Goal: Task Accomplishment & Management: Use online tool/utility

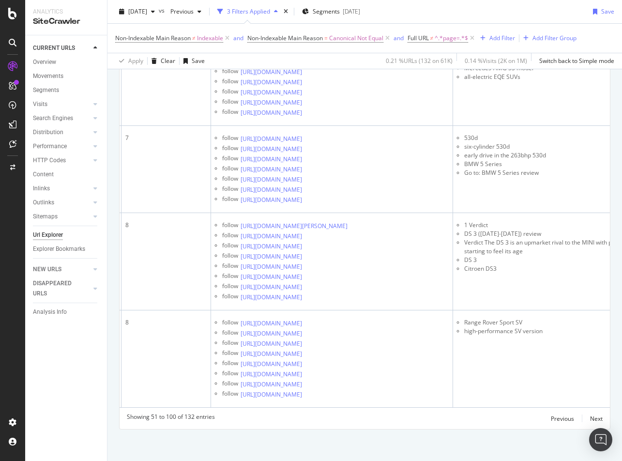
scroll to position [3182, 0]
drag, startPoint x: 505, startPoint y: 222, endPoint x: 488, endPoint y: 223, distance: 17.4
copy li "A 45 S"
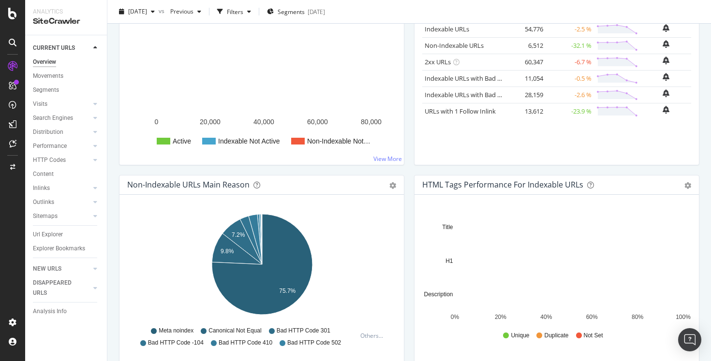
scroll to position [224, 0]
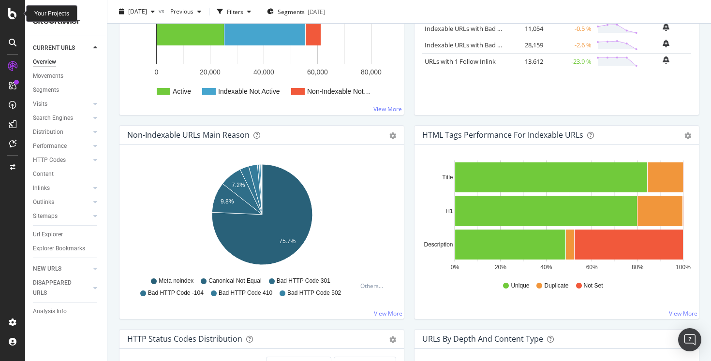
click at [13, 15] on icon at bounding box center [12, 14] width 9 height 12
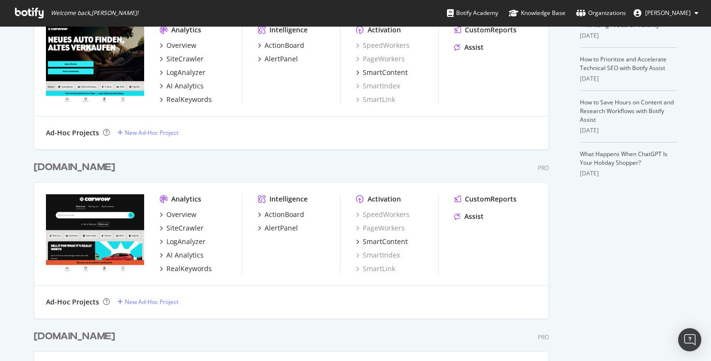
scroll to position [262, 0]
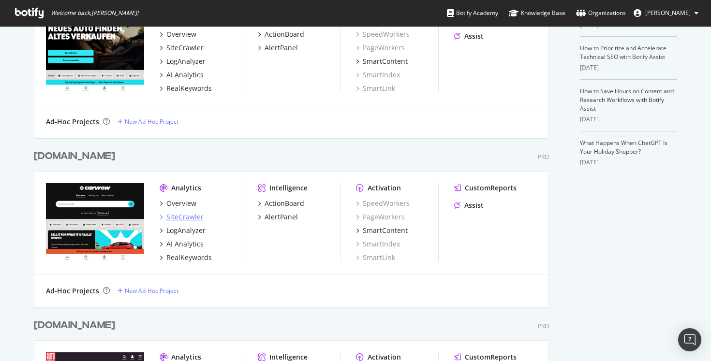
click at [186, 216] on div "SiteCrawler" at bounding box center [184, 217] width 37 height 10
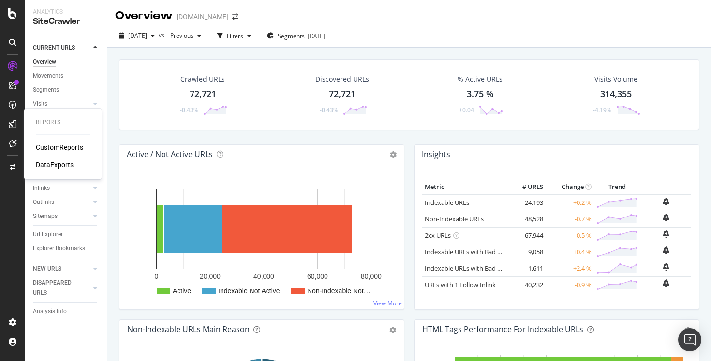
click at [58, 147] on div "CustomReports" at bounding box center [59, 148] width 47 height 10
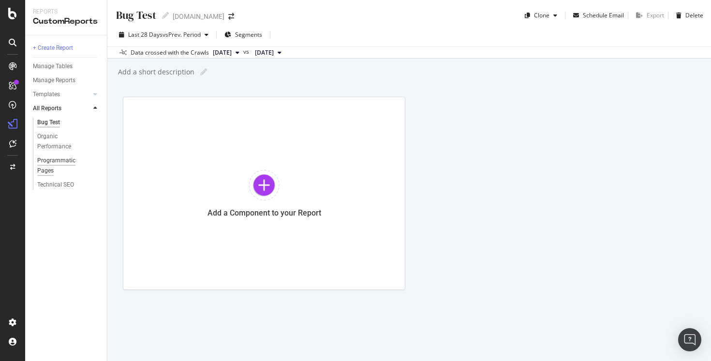
click at [51, 161] on div "Programmatic Pages" at bounding box center [64, 166] width 54 height 20
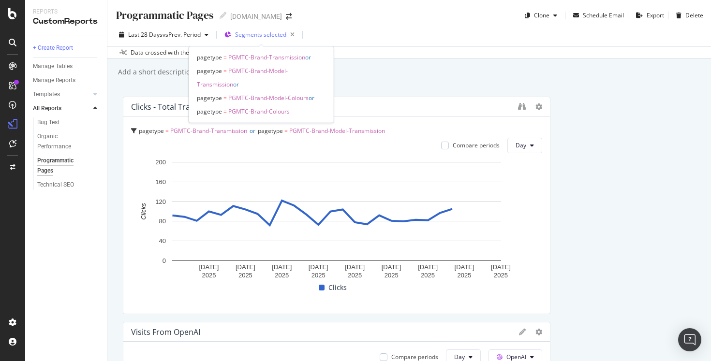
click at [259, 36] on span "Segments selected" at bounding box center [260, 34] width 51 height 8
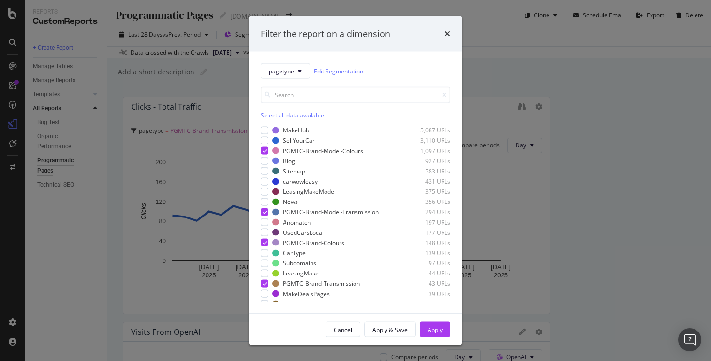
click at [482, 61] on div "Filter the report on a dimension pagetype Edit Segmentation Select all data ava…" at bounding box center [355, 180] width 711 height 361
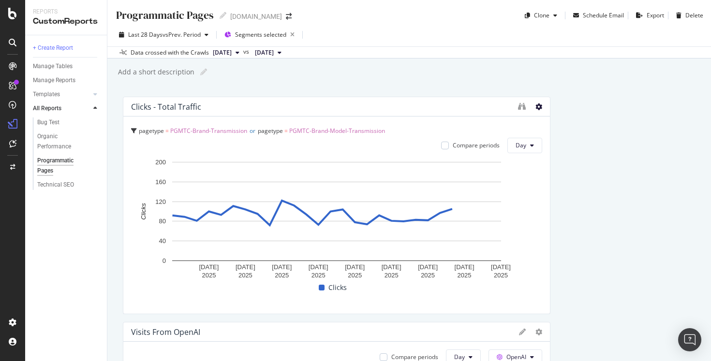
click at [539, 107] on icon at bounding box center [539, 107] width 7 height 7
click at [551, 85] on div "Programmatic Pages Programmatic Pages www.carwow.co.uk Clone Schedule Email Exp…" at bounding box center [409, 180] width 604 height 361
click at [132, 131] on icon at bounding box center [134, 131] width 6 height 6
click at [314, 106] on div "Clicks - Total Traffic" at bounding box center [322, 107] width 382 height 10
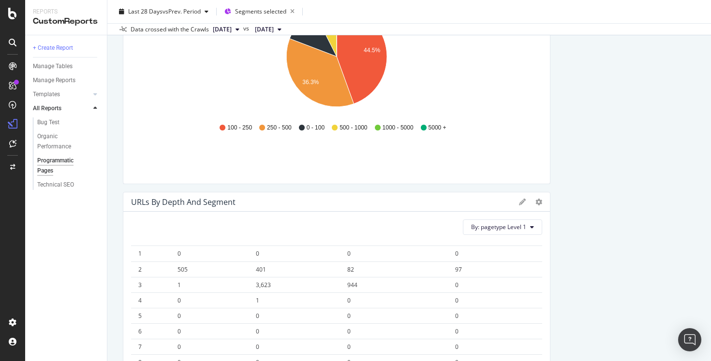
scroll to position [1123, 0]
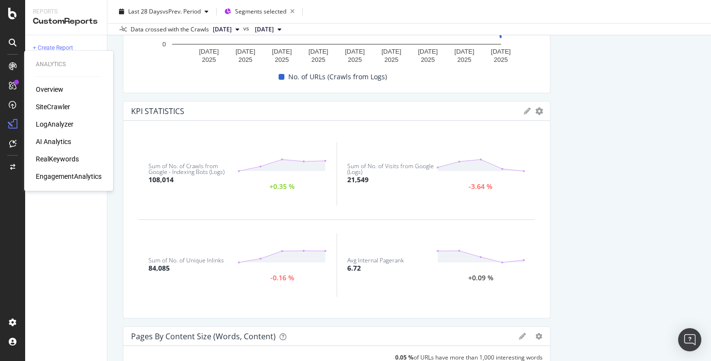
click at [51, 158] on div "RealKeywords" at bounding box center [57, 159] width 43 height 10
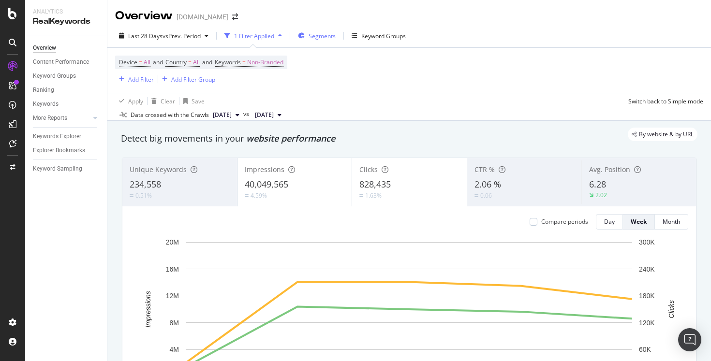
click at [318, 34] on span "Segments" at bounding box center [322, 36] width 27 height 8
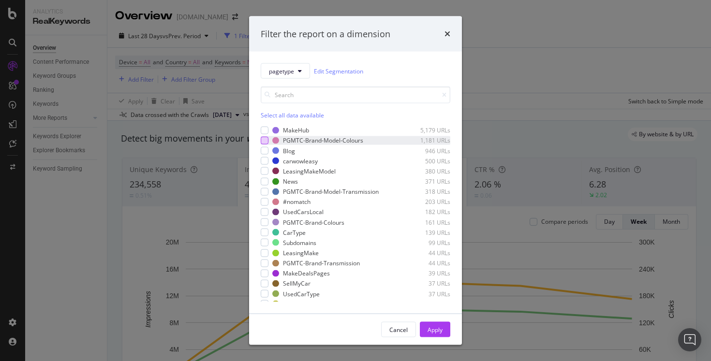
click at [267, 142] on div "modal" at bounding box center [265, 141] width 8 height 8
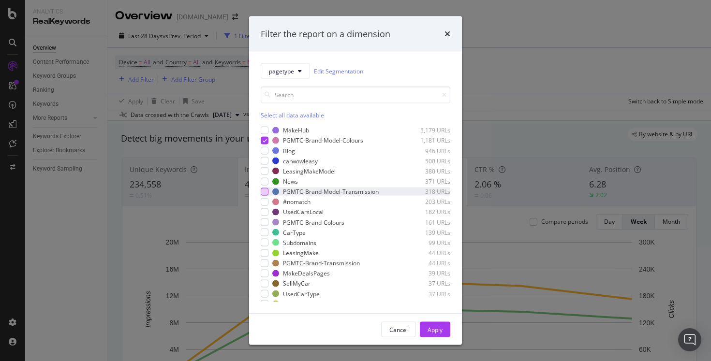
click at [265, 192] on div "modal" at bounding box center [265, 192] width 8 height 8
click at [265, 224] on div "modal" at bounding box center [265, 223] width 8 height 8
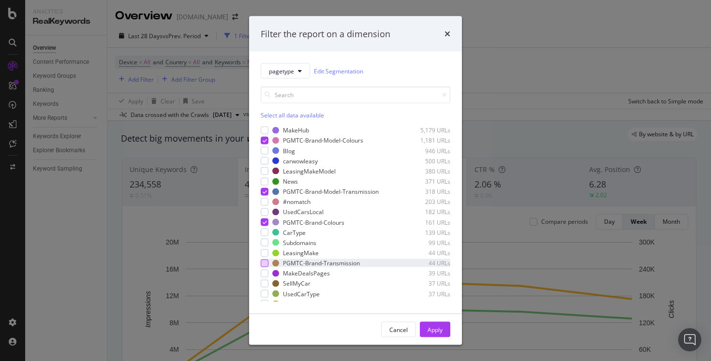
click at [266, 264] on div "modal" at bounding box center [265, 263] width 8 height 8
click at [438, 332] on div "Apply" at bounding box center [435, 330] width 15 height 8
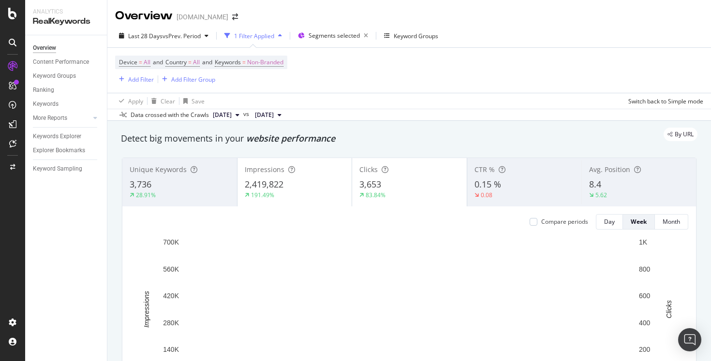
scroll to position [23, 0]
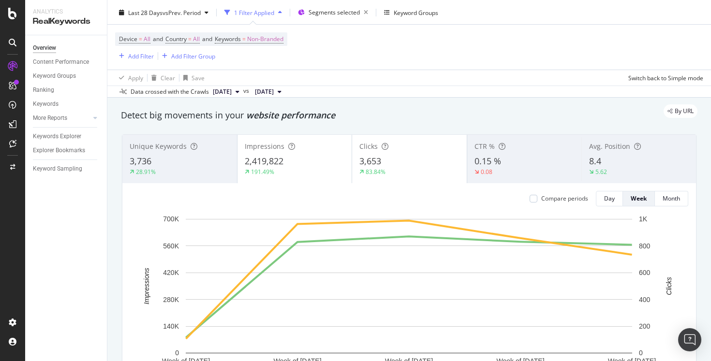
click at [287, 170] on div "191.49%" at bounding box center [295, 172] width 100 height 9
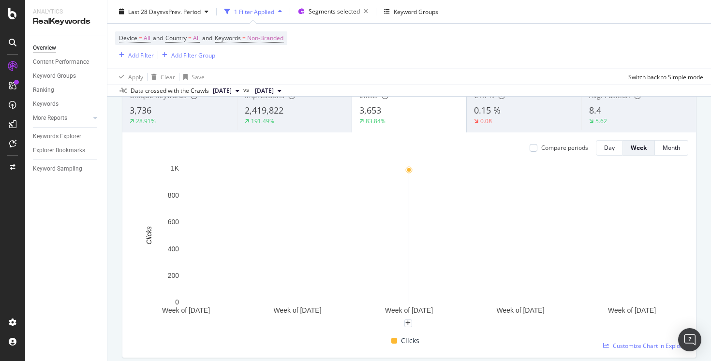
scroll to position [0, 0]
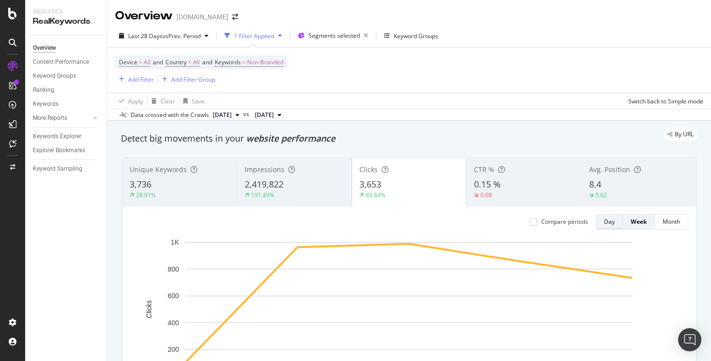
click at [614, 228] on button "Day" at bounding box center [609, 221] width 27 height 15
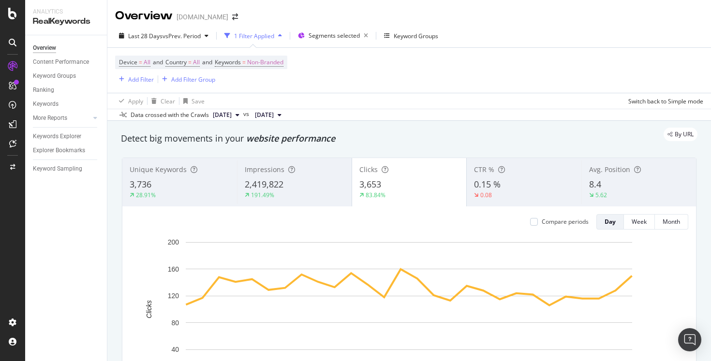
click at [310, 174] on div "Impressions" at bounding box center [295, 170] width 100 height 10
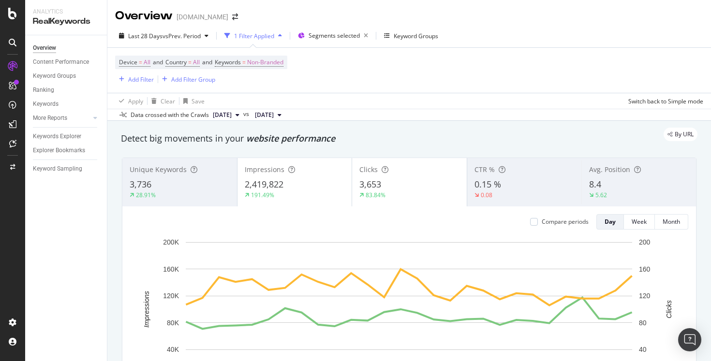
click at [193, 196] on div "28.91%" at bounding box center [180, 195] width 100 height 9
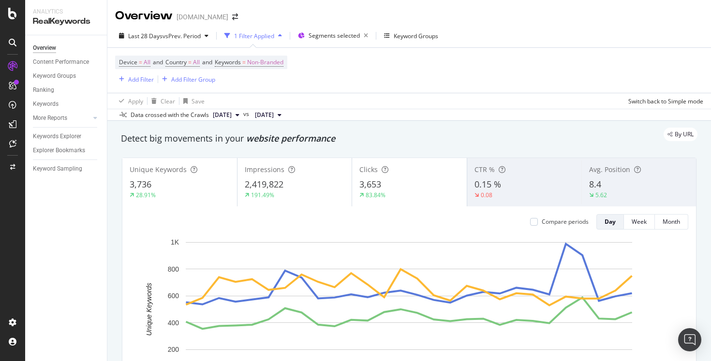
click at [178, 192] on div "28.91%" at bounding box center [180, 195] width 100 height 9
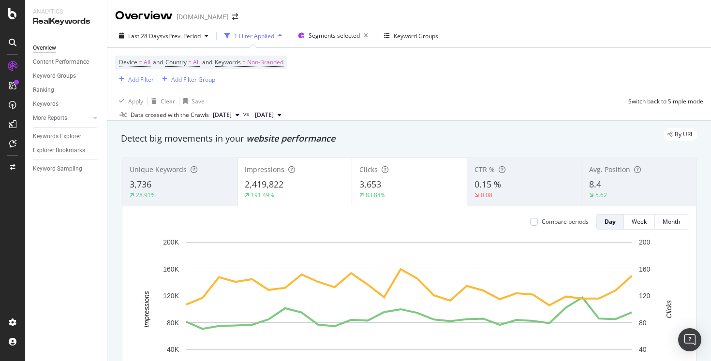
click at [541, 175] on div "CTR %" at bounding box center [525, 170] width 100 height 10
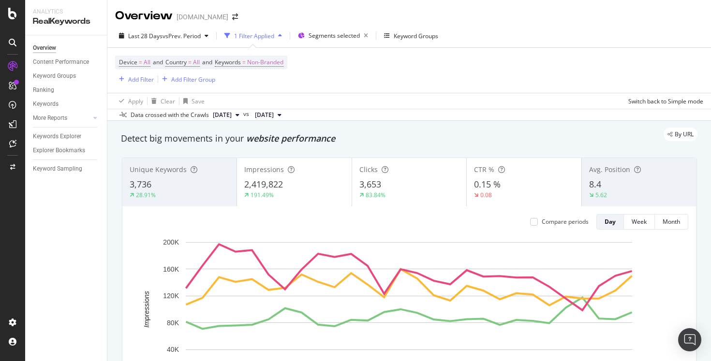
click at [636, 192] on div "5.62" at bounding box center [639, 195] width 100 height 9
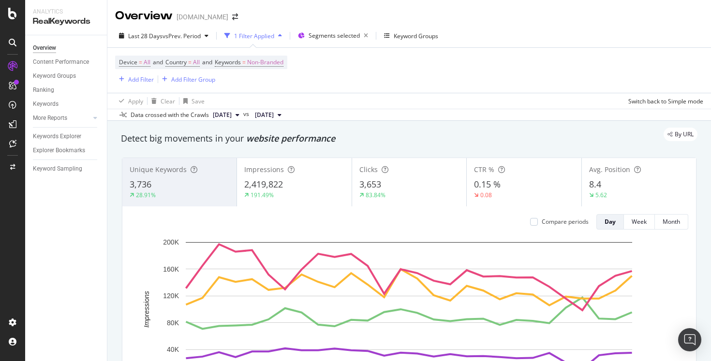
click at [511, 191] on div "0.15 %" at bounding box center [524, 185] width 100 height 13
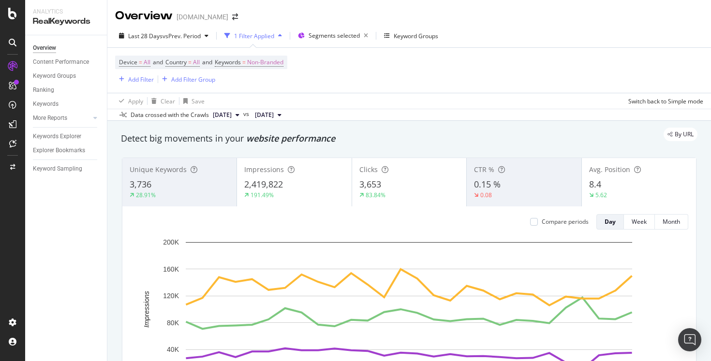
click at [678, 195] on div "5.62" at bounding box center [639, 195] width 100 height 9
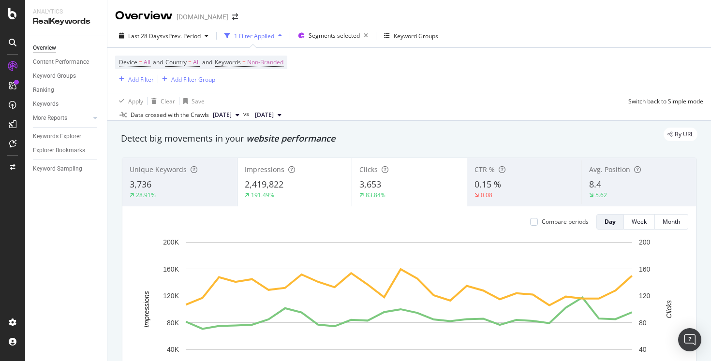
click at [190, 193] on div "28.91%" at bounding box center [180, 195] width 100 height 9
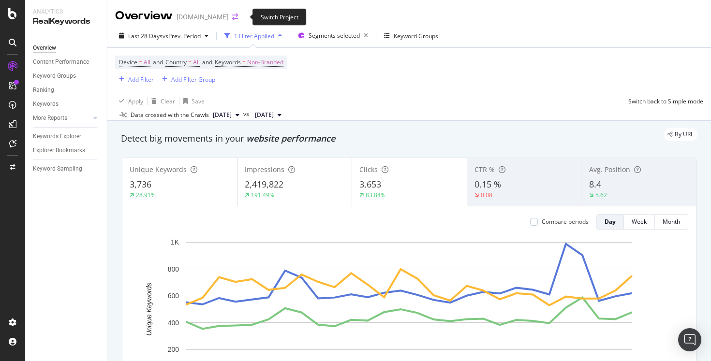
click at [238, 16] on icon "arrow-right-arrow-left" at bounding box center [235, 17] width 6 height 7
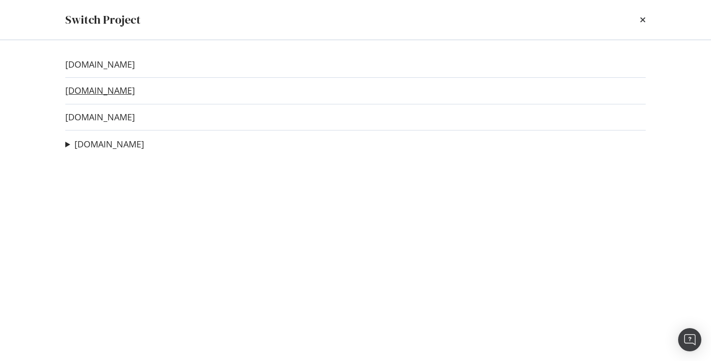
click at [119, 89] on link "[DOMAIN_NAME]" at bounding box center [100, 91] width 70 height 10
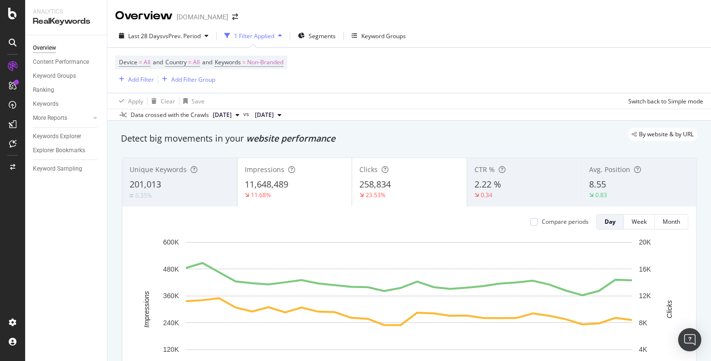
click at [314, 180] on div "11,648,489" at bounding box center [295, 185] width 100 height 13
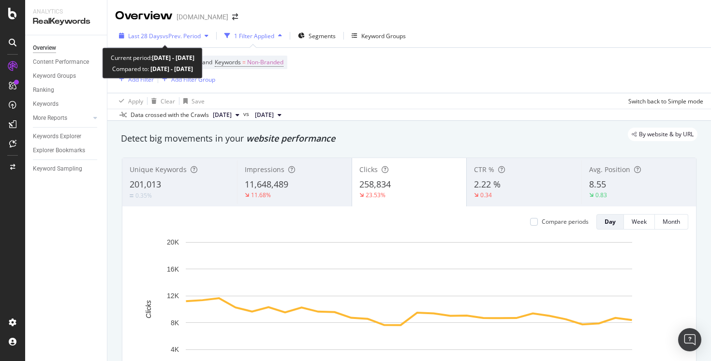
click at [194, 36] on span "vs Prev. Period" at bounding box center [182, 36] width 38 height 8
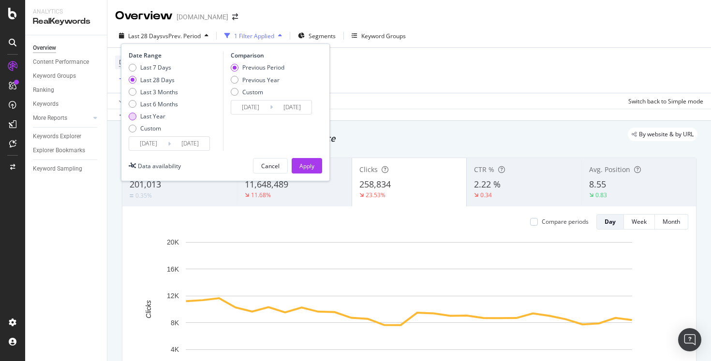
click at [158, 115] on div "Last Year" at bounding box center [152, 116] width 25 height 8
type input "2024/10/05"
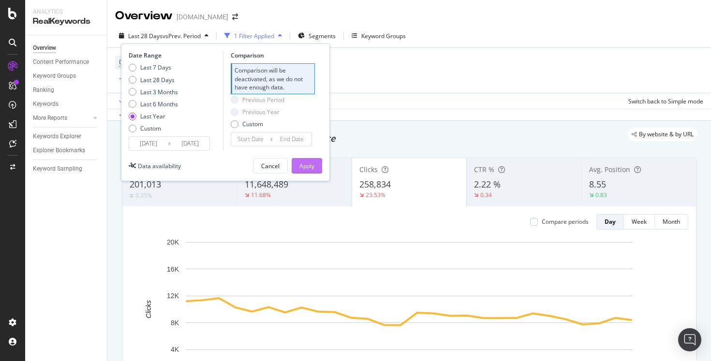
click at [307, 165] on div "Apply" at bounding box center [306, 166] width 15 height 8
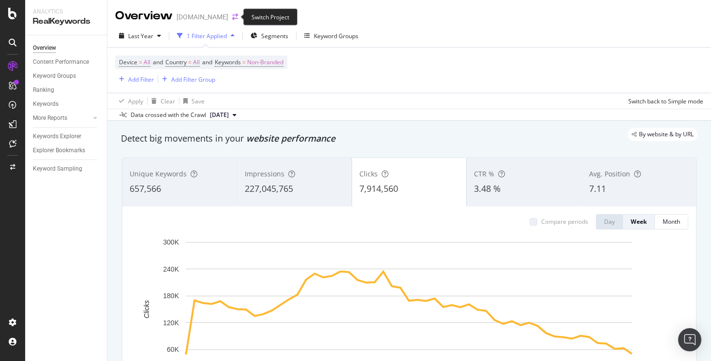
click at [233, 15] on icon "arrow-right-arrow-left" at bounding box center [235, 17] width 6 height 7
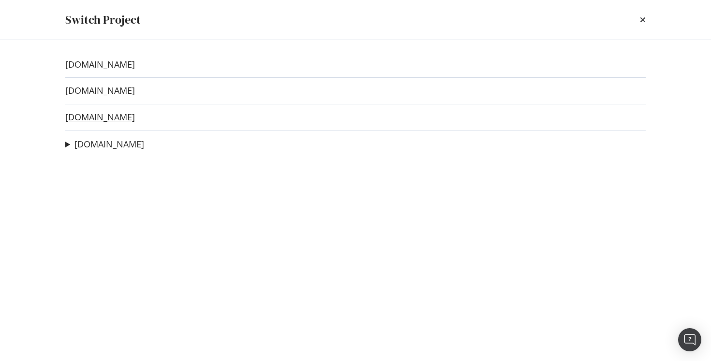
click at [126, 118] on link "[DOMAIN_NAME]" at bounding box center [100, 117] width 70 height 10
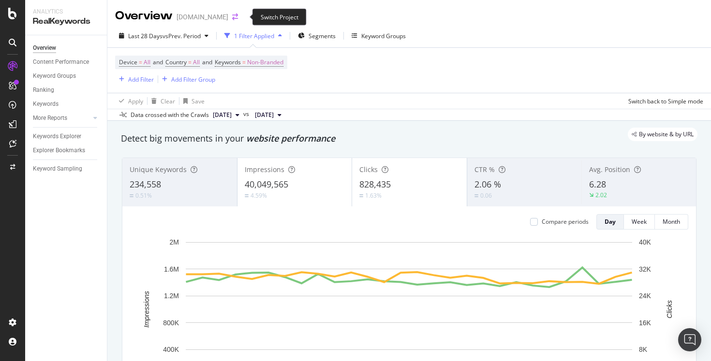
click at [238, 19] on icon "arrow-right-arrow-left" at bounding box center [235, 17] width 6 height 7
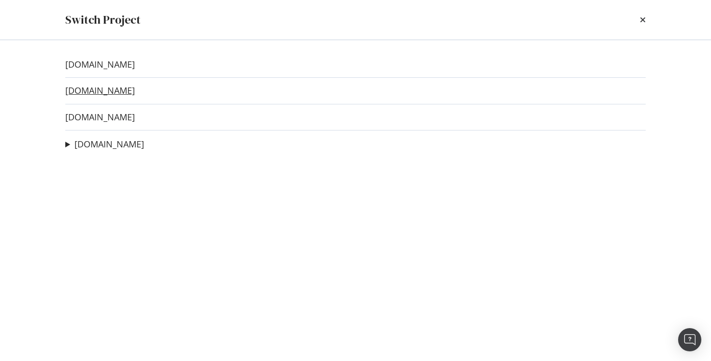
click at [120, 92] on link "[DOMAIN_NAME]" at bounding box center [100, 91] width 70 height 10
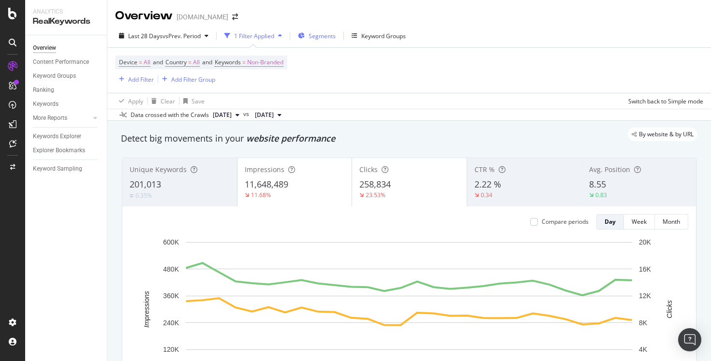
click at [308, 34] on div "Segments" at bounding box center [317, 36] width 38 height 15
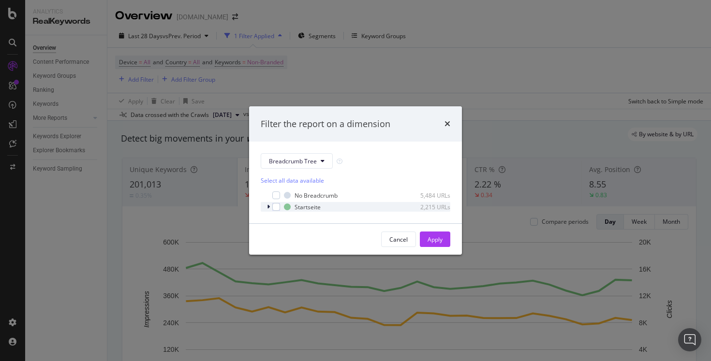
click at [269, 208] on icon "modal" at bounding box center [268, 207] width 3 height 6
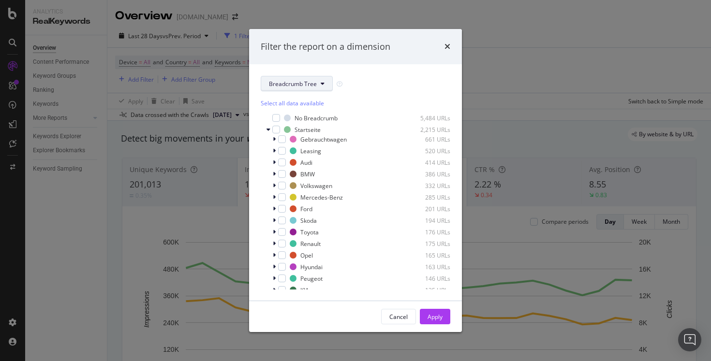
click at [311, 82] on span "Breadcrumb Tree" at bounding box center [293, 84] width 48 height 8
click at [295, 123] on div "pagetype" at bounding box center [300, 119] width 78 height 14
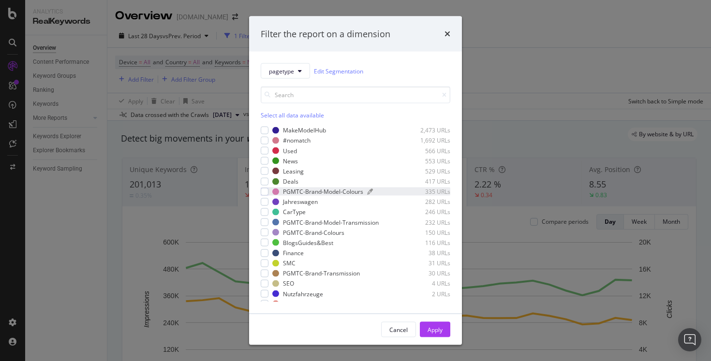
click at [317, 193] on div "PGMTC-Brand-Model-Colours" at bounding box center [323, 192] width 80 height 8
click at [319, 221] on div "PGMTC-Brand-Model-Transmission" at bounding box center [331, 222] width 96 height 8
click at [315, 231] on div "PGMTC-Brand-Colours" at bounding box center [313, 232] width 61 height 8
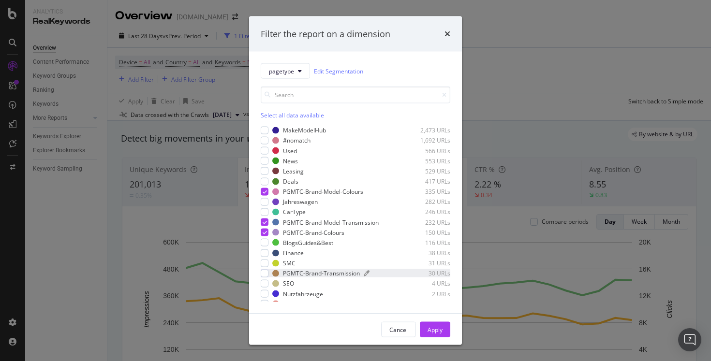
click at [316, 272] on div "PGMTC-Brand-Transmission" at bounding box center [321, 273] width 77 height 8
click at [431, 330] on div "Apply" at bounding box center [435, 330] width 15 height 8
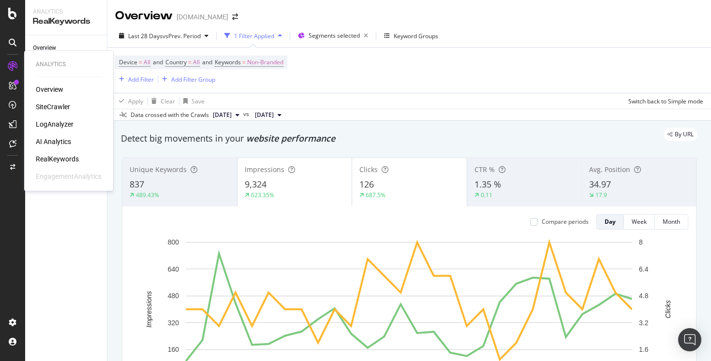
click at [51, 105] on div "SiteCrawler" at bounding box center [53, 107] width 34 height 10
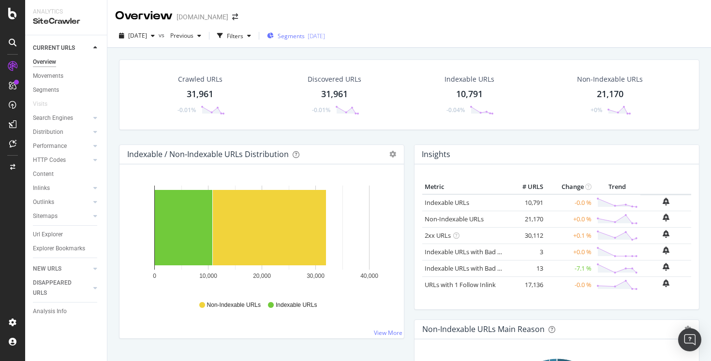
click at [304, 36] on span "Segments" at bounding box center [291, 36] width 27 height 8
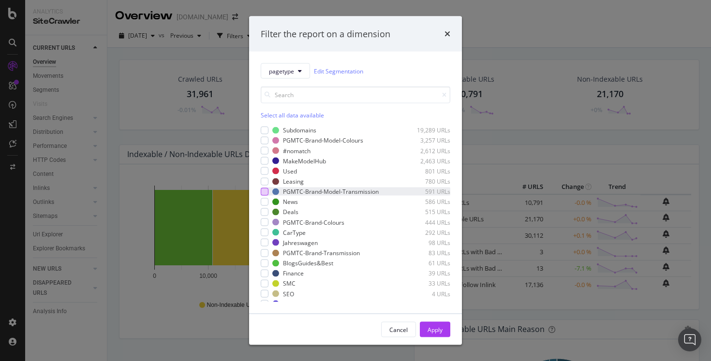
click at [266, 194] on div "modal" at bounding box center [265, 192] width 8 height 8
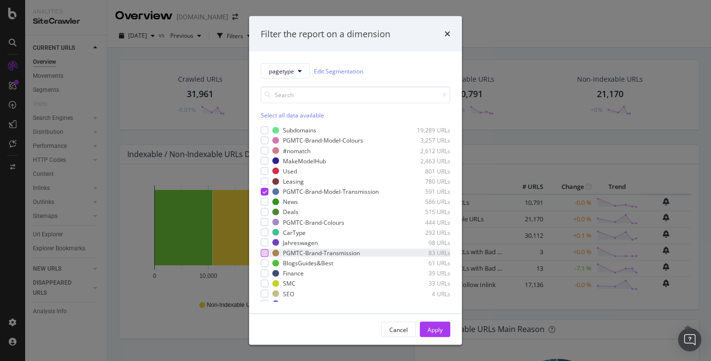
click at [265, 253] on div "modal" at bounding box center [265, 253] width 8 height 8
click at [267, 223] on div "modal" at bounding box center [265, 223] width 8 height 8
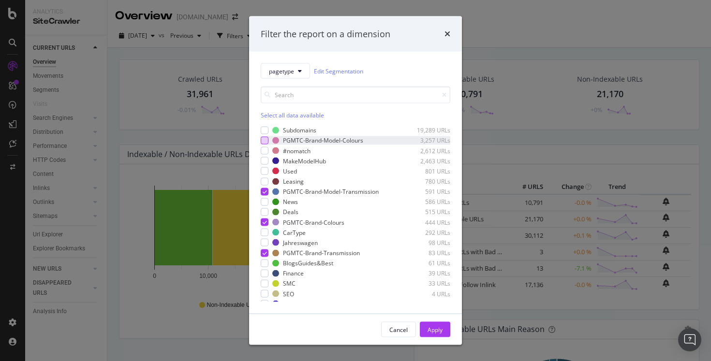
click at [262, 139] on div "modal" at bounding box center [265, 141] width 8 height 8
click at [437, 332] on div "Apply" at bounding box center [435, 330] width 15 height 8
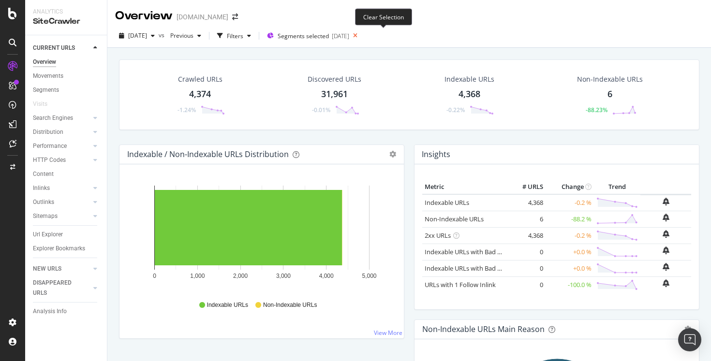
click at [361, 37] on icon at bounding box center [355, 36] width 12 height 14
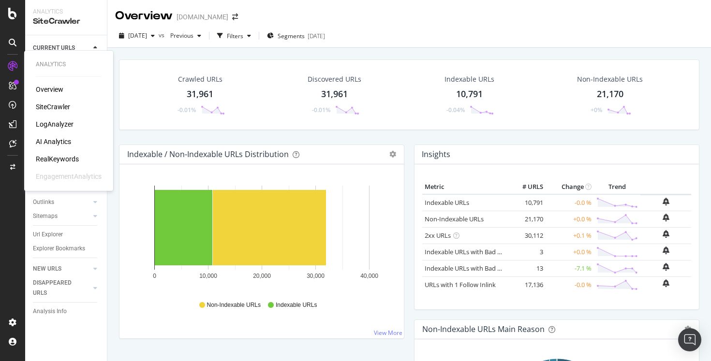
click at [60, 141] on div "AI Analytics" at bounding box center [53, 142] width 35 height 10
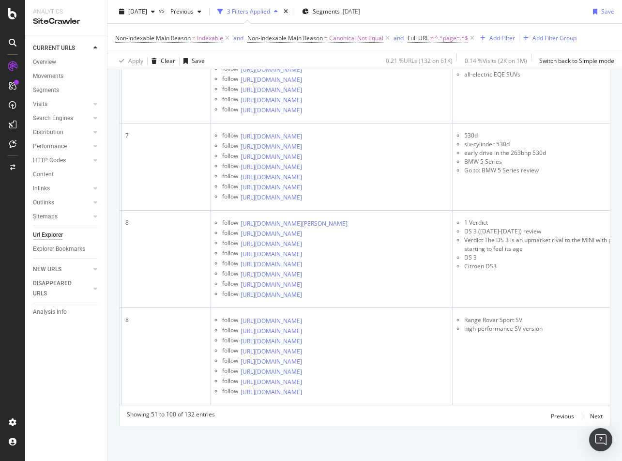
scroll to position [0, 192]
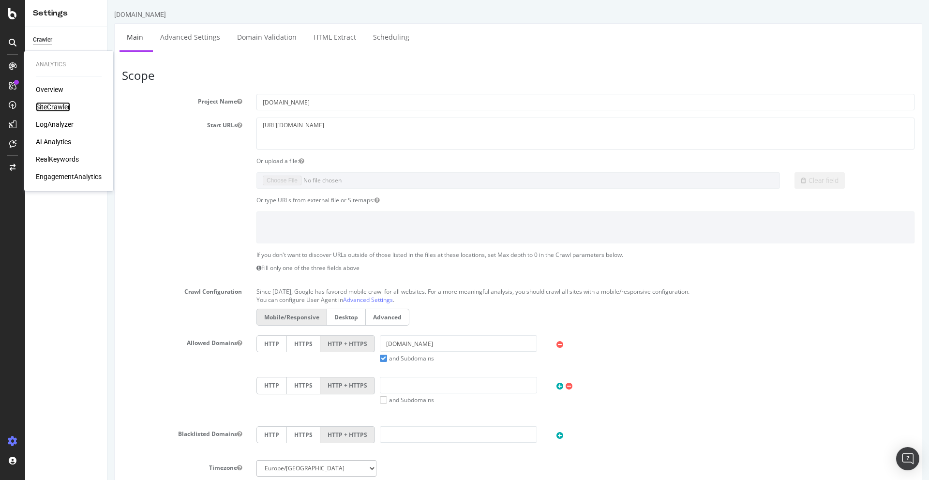
click at [63, 105] on div "SiteCrawler" at bounding box center [53, 107] width 34 height 10
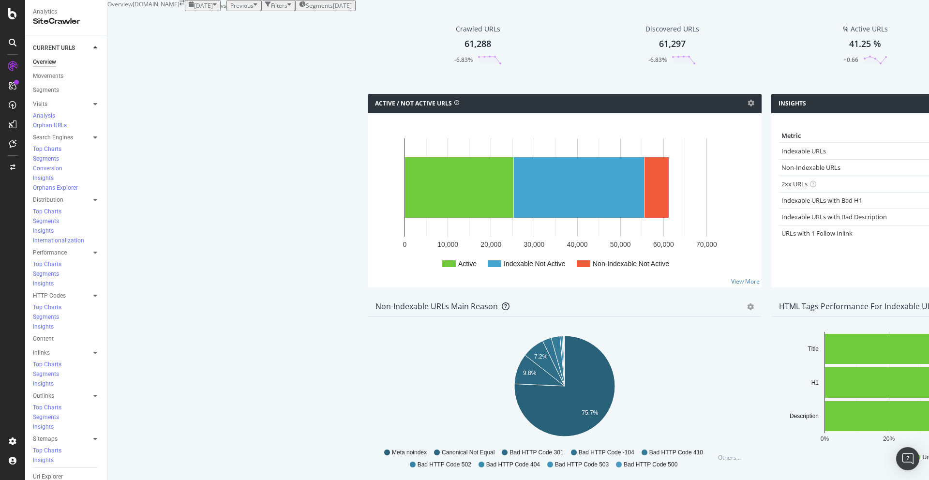
scroll to position [134, 0]
click at [523, 370] on text "9.8%" at bounding box center [530, 373] width 14 height 7
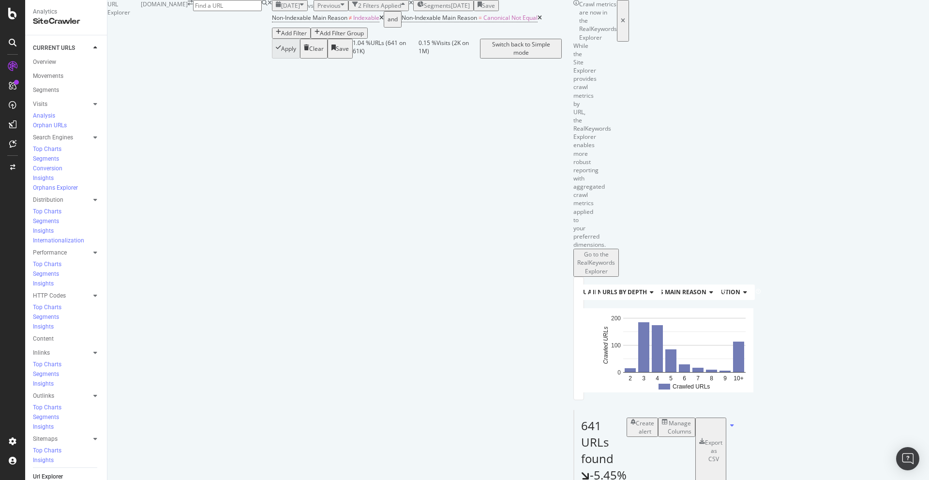
click at [307, 37] on div "Add Filter" at bounding box center [294, 33] width 26 height 8
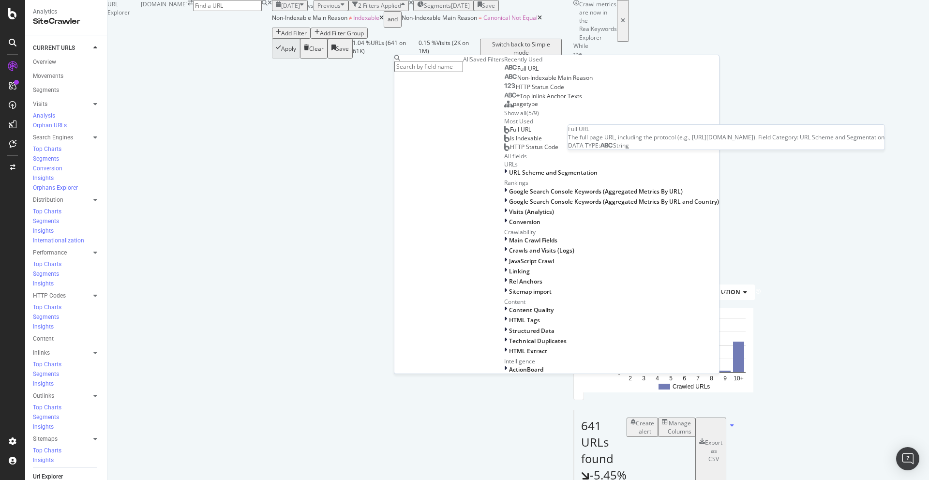
click at [517, 73] on span "Full URL" at bounding box center [527, 68] width 21 height 8
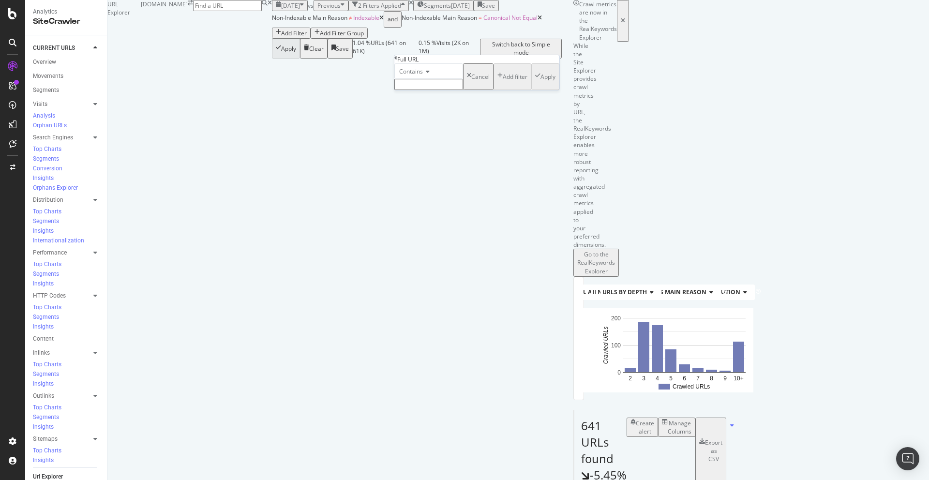
click at [414, 75] on span "Contains" at bounding box center [411, 71] width 24 height 8
click at [439, 160] on span "Doesn't contain" at bounding box center [418, 155] width 42 height 8
click at [430, 90] on input "text" at bounding box center [428, 84] width 69 height 11
type input "page="
click at [540, 84] on div "Apply" at bounding box center [547, 79] width 15 height 8
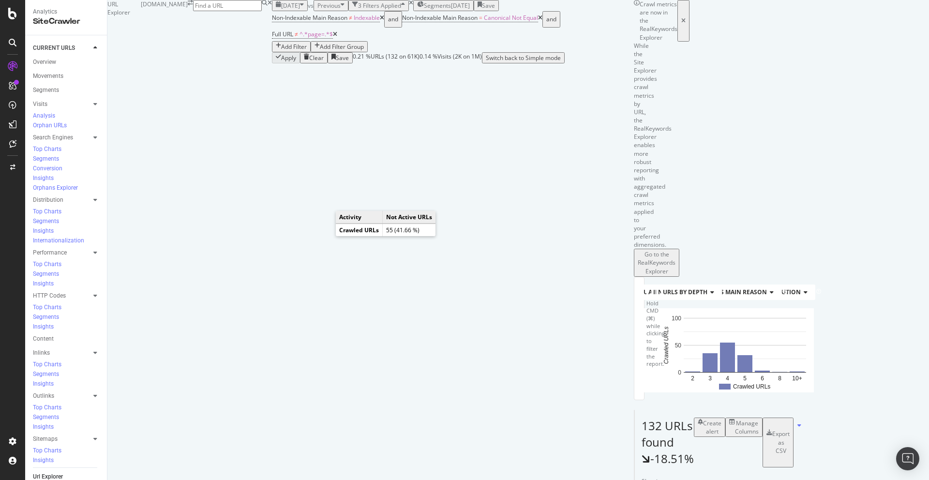
scroll to position [112, 0]
click at [759, 419] on div "Manage Columns" at bounding box center [747, 427] width 24 height 16
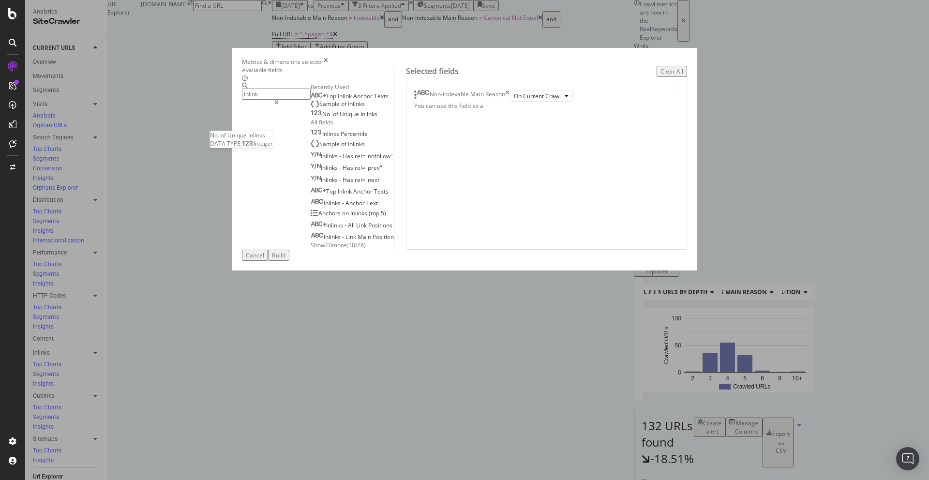
type input "inlink"
click at [360, 118] on span "Inlinks" at bounding box center [368, 114] width 17 height 8
click at [340, 108] on div "Sample of Inlinks" at bounding box center [338, 104] width 54 height 8
click at [374, 100] on span "Texts" at bounding box center [381, 96] width 15 height 8
click at [509, 102] on icon "times" at bounding box center [507, 96] width 4 height 12
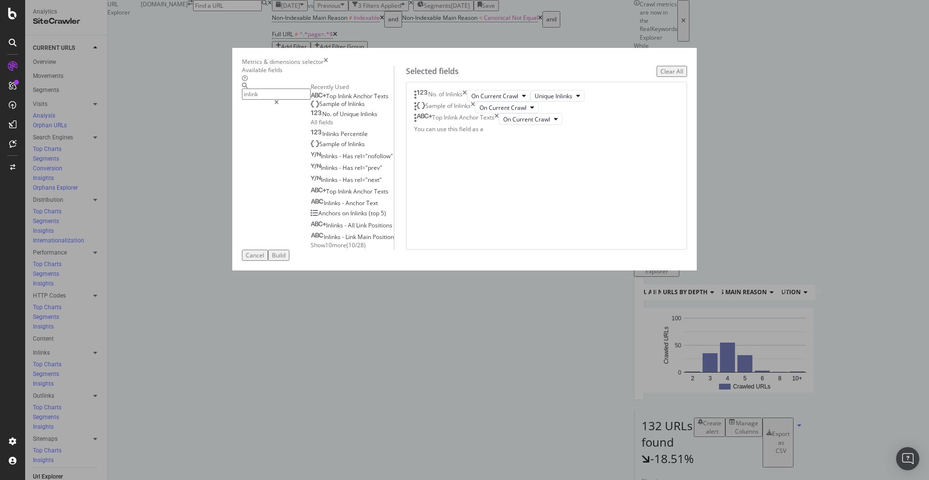
click at [285, 259] on div "Build" at bounding box center [279, 255] width 14 height 8
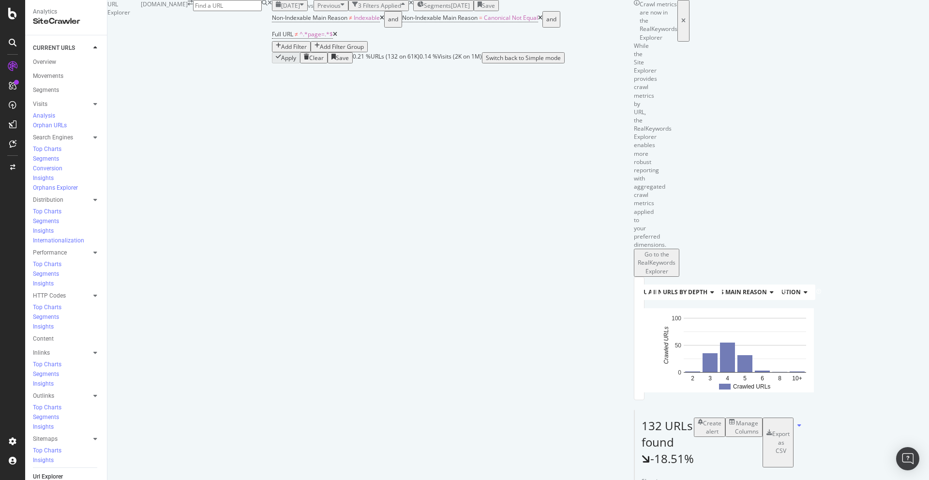
scroll to position [3, 0]
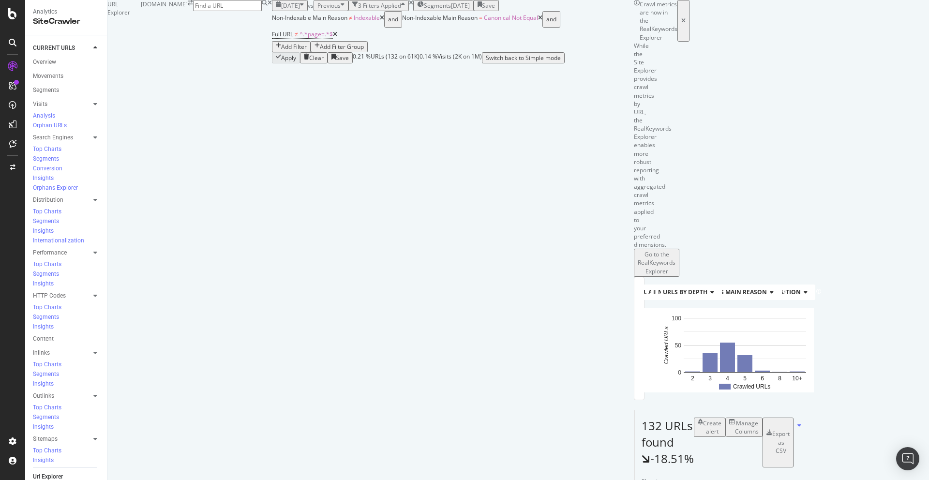
scroll to position [3717, 0]
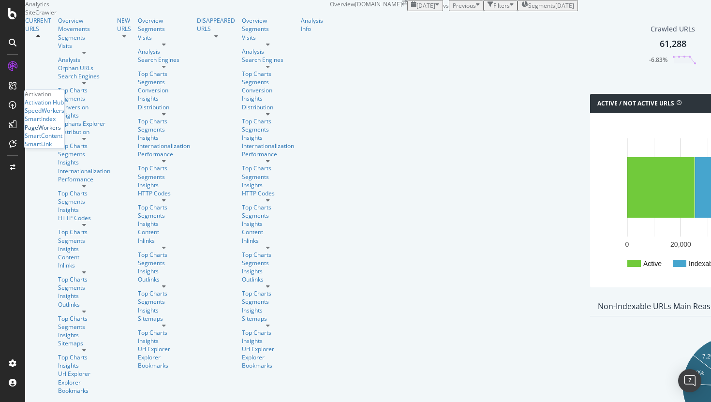
click at [54, 132] on div "PageWorkers" at bounding box center [43, 127] width 36 height 8
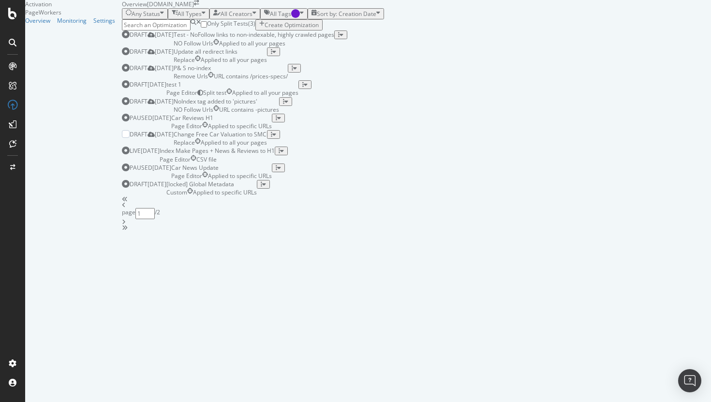
scroll to position [322, 0]
click at [126, 225] on icon "angle-right" at bounding box center [124, 222] width 4 height 6
type input "2"
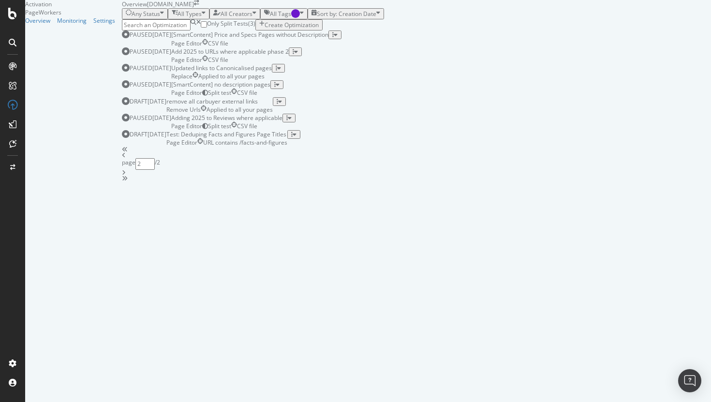
scroll to position [0, 0]
click at [328, 47] on div "Page Editor CSV file" at bounding box center [249, 43] width 157 height 8
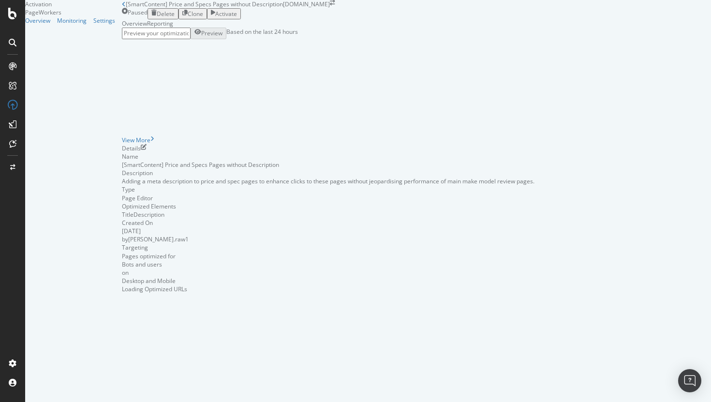
scroll to position [1, 0]
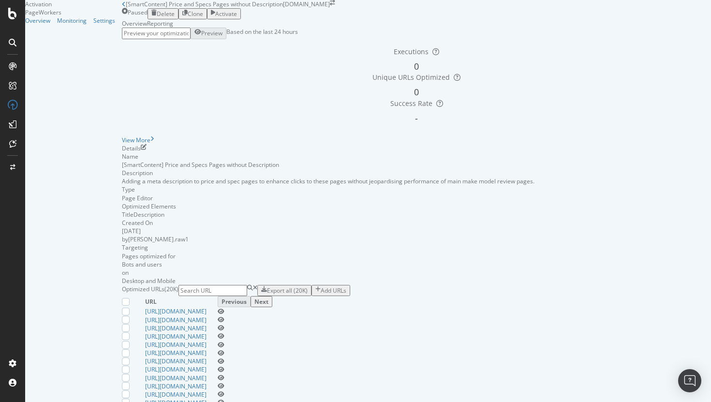
click at [173, 28] on div "Reporting" at bounding box center [160, 23] width 26 height 8
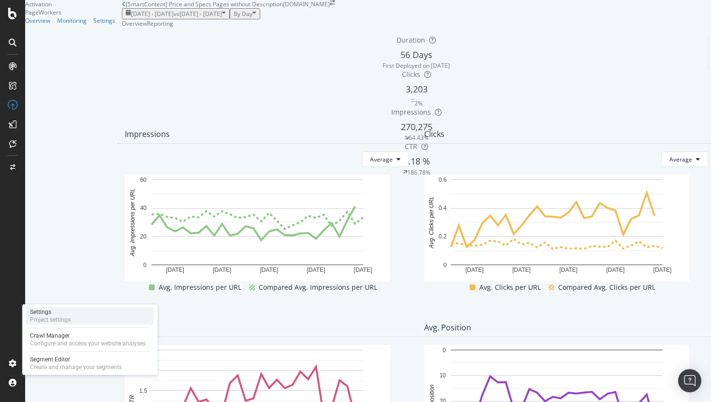
click at [60, 310] on div "Settings" at bounding box center [50, 312] width 41 height 8
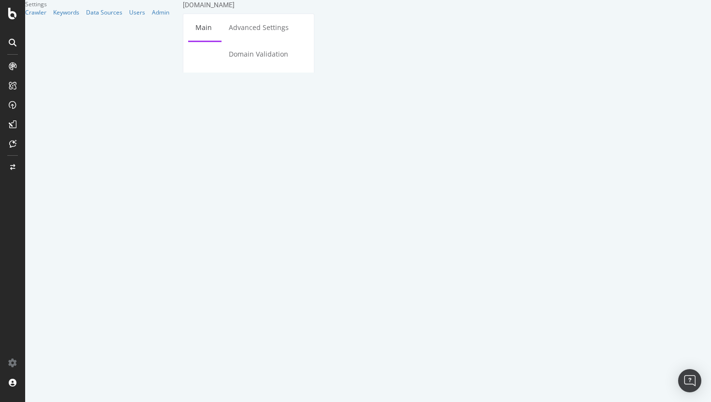
click at [245, 67] on link "HTML Extract" at bounding box center [216, 80] width 57 height 27
select select "exist"
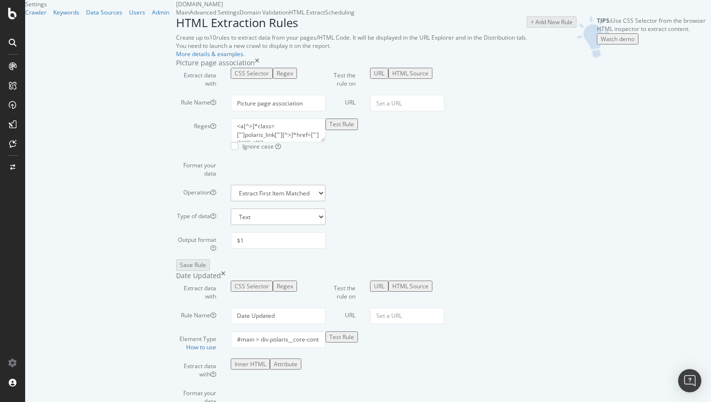
scroll to position [2178, 0]
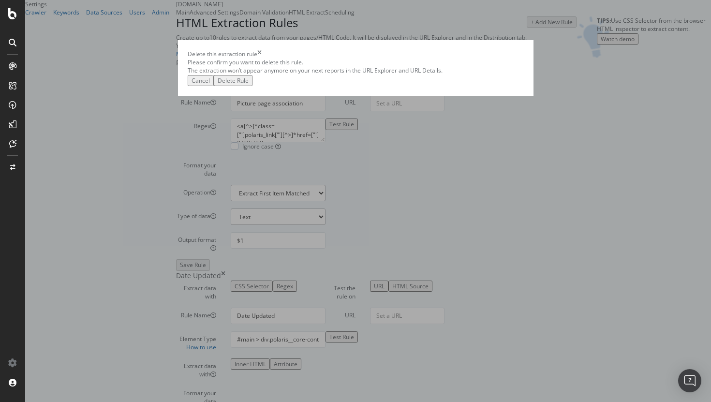
click at [249, 85] on div "Delete Rule" at bounding box center [233, 80] width 31 height 8
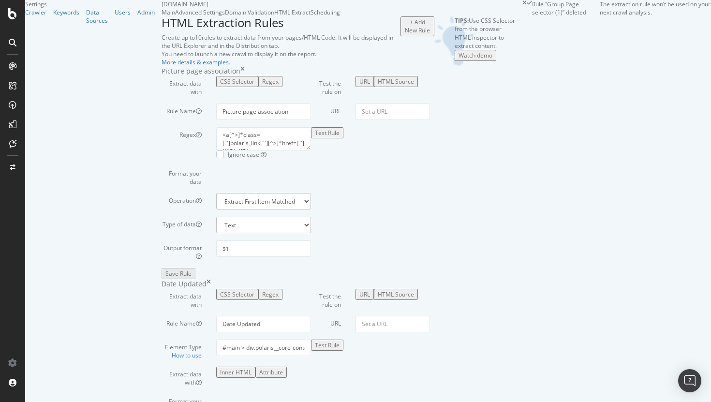
scroll to position [1763, 0]
click at [657, 361] on div "Rule “Group Page selector (1)” deleted The extraction rule won’t be used on you…" at bounding box center [355, 406] width 711 height 8
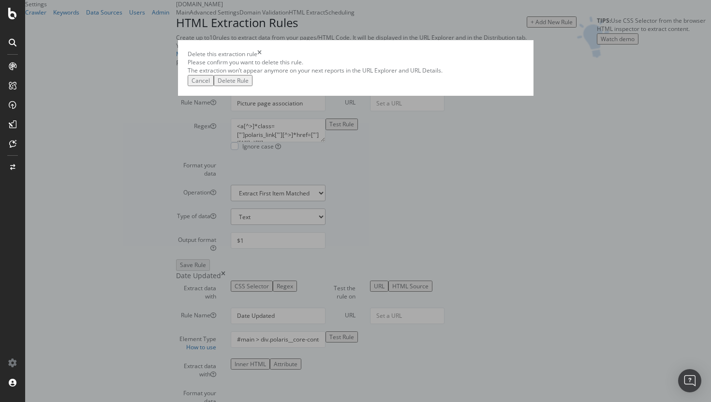
click at [249, 85] on div "Delete Rule" at bounding box center [233, 80] width 31 height 8
type input "Group Page selector (6)"
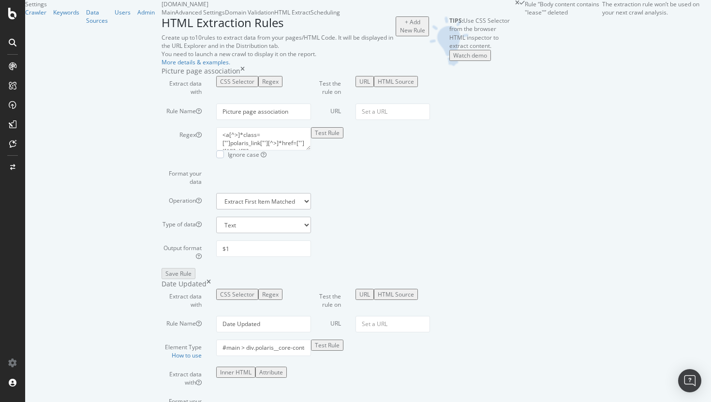
scroll to position [1714, 0]
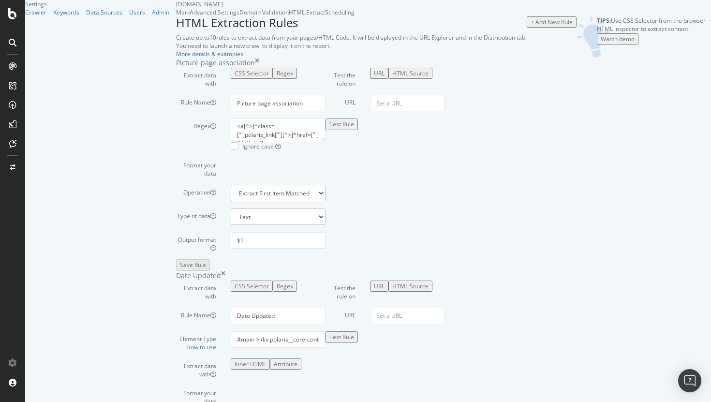
click at [78, 16] on div "Crawler Keywords Data Sources Users Admin" at bounding box center [100, 12] width 151 height 8
click at [7, 14] on div at bounding box center [12, 14] width 23 height 12
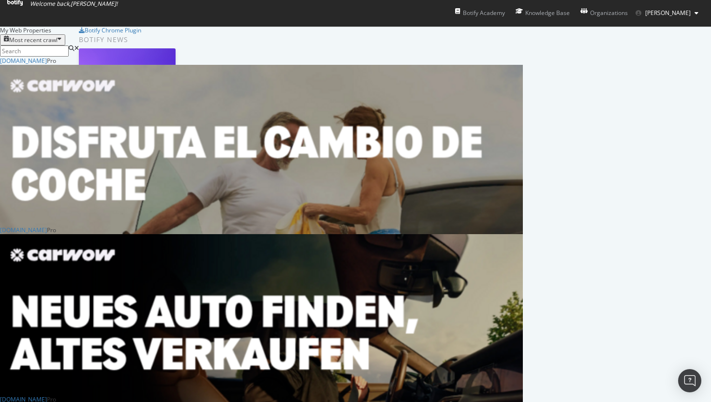
scroll to position [410, 0]
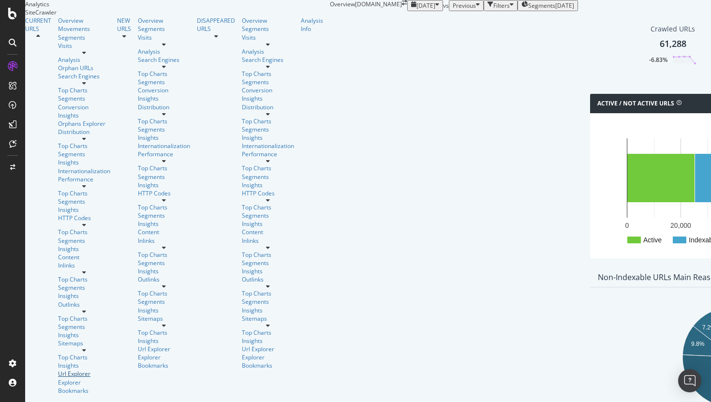
click at [58, 361] on div "Url Explorer" at bounding box center [84, 374] width 52 height 8
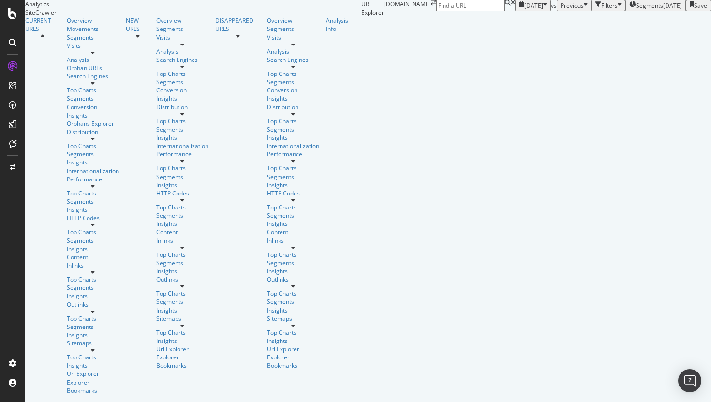
click at [601, 10] on div "Filters" at bounding box center [609, 5] width 16 height 8
click at [524, 21] on div "Add Filter" at bounding box center [537, 17] width 26 height 8
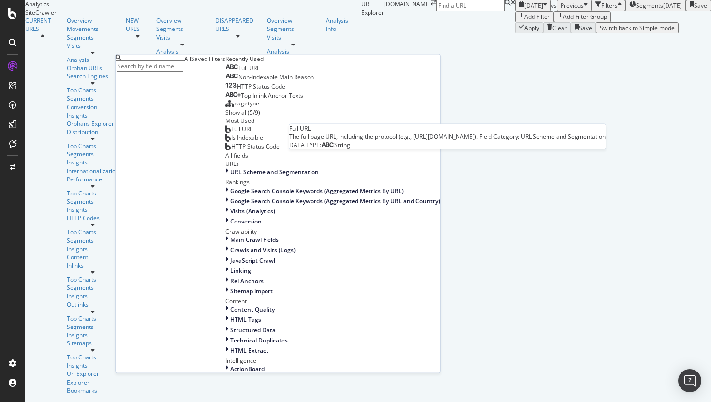
click at [239, 72] on span "Full URL" at bounding box center [249, 68] width 21 height 8
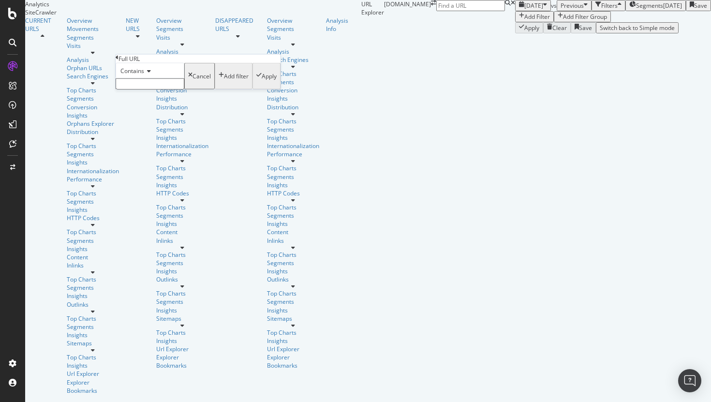
click at [156, 90] on input "text" at bounding box center [150, 83] width 69 height 11
type input "http://www"
click at [262, 83] on div "Apply" at bounding box center [269, 79] width 15 height 8
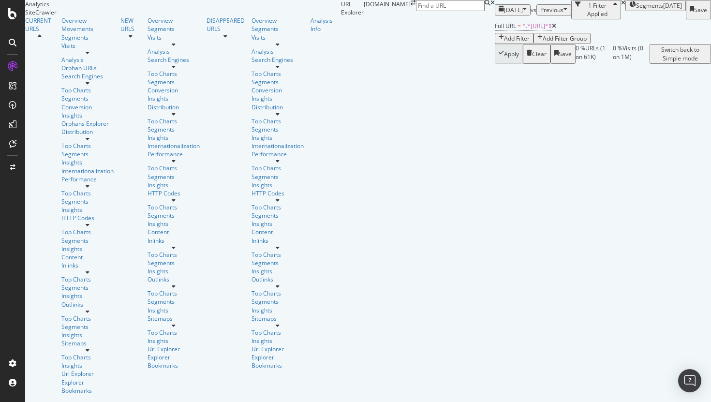
scroll to position [81, 0]
click at [11, 14] on icon at bounding box center [12, 14] width 9 height 12
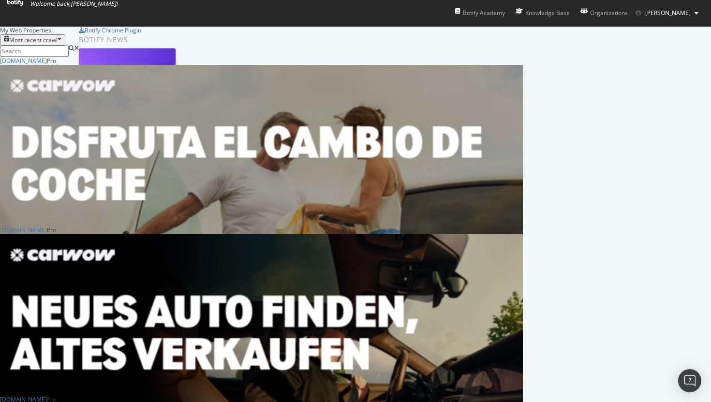
scroll to position [301, 0]
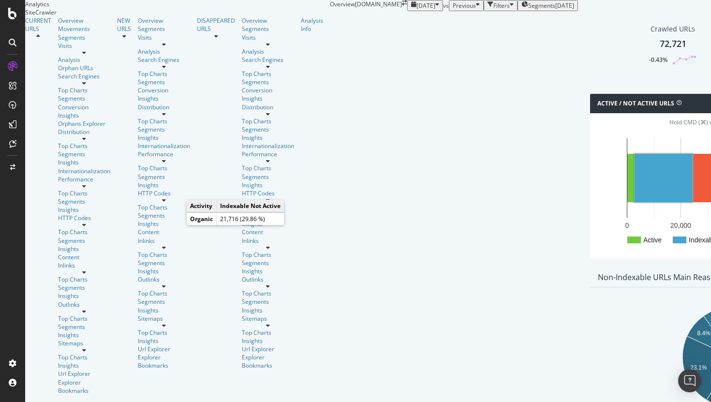
click at [635, 202] on rect "A chart." at bounding box center [664, 178] width 58 height 48
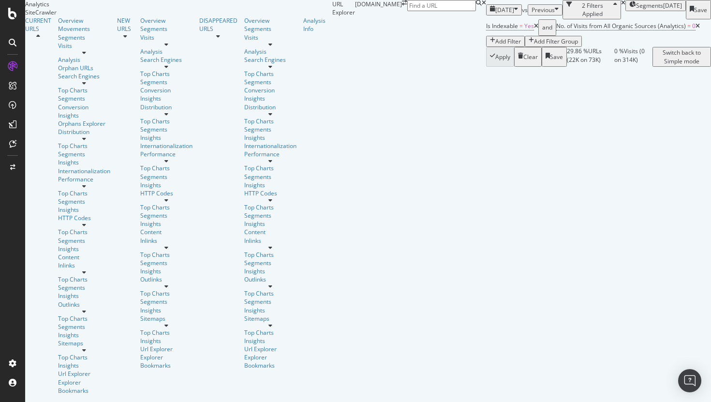
scroll to position [211, 0]
drag, startPoint x: 276, startPoint y: 242, endPoint x: 152, endPoint y: 231, distance: 124.9
copy div "https://www.carwow.co.uk/volkswagen/golf"
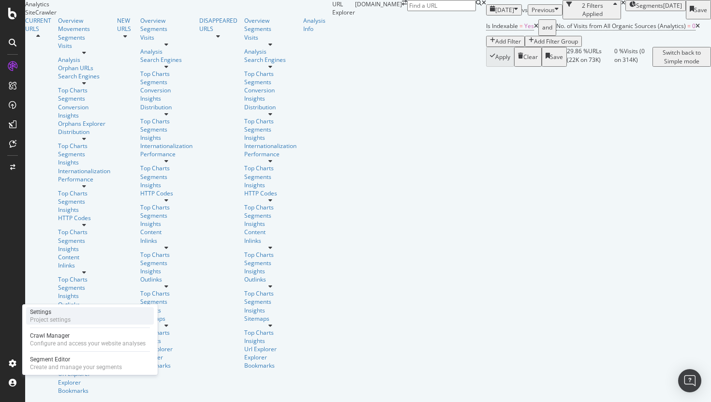
click at [62, 314] on div "Settings" at bounding box center [50, 312] width 41 height 8
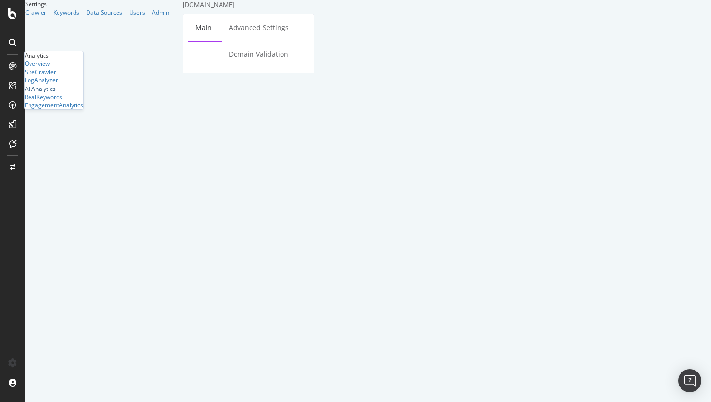
click at [53, 93] on div "AI Analytics" at bounding box center [40, 89] width 31 height 8
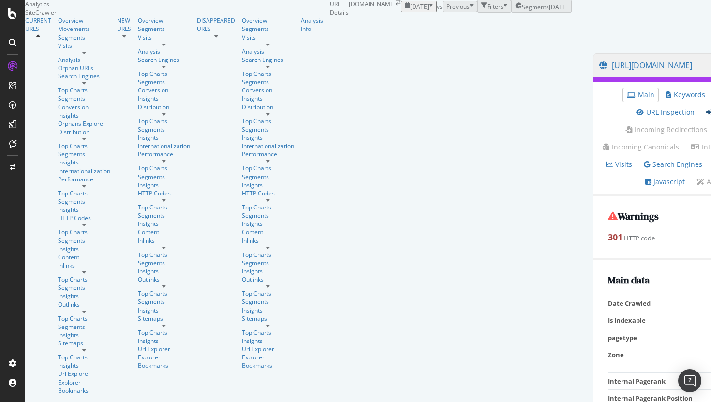
click at [706, 117] on link "Inlinks" at bounding box center [721, 112] width 30 height 10
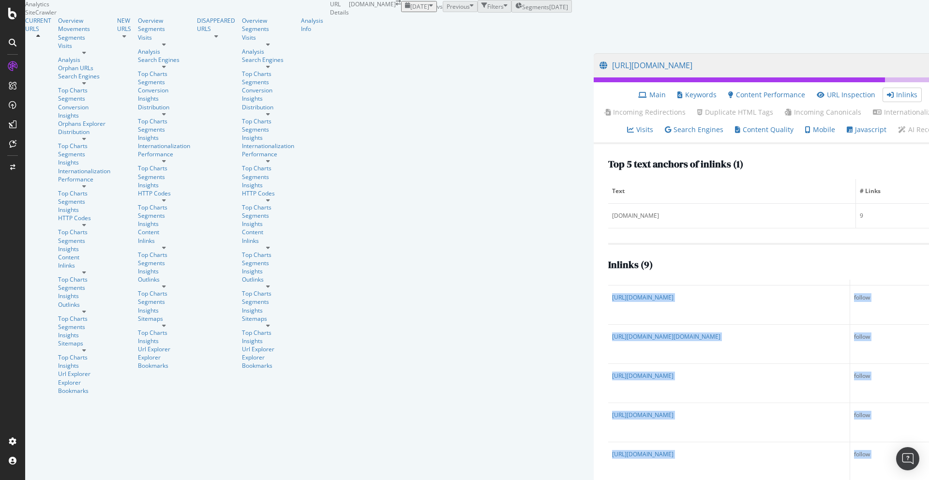
scroll to position [27, 0]
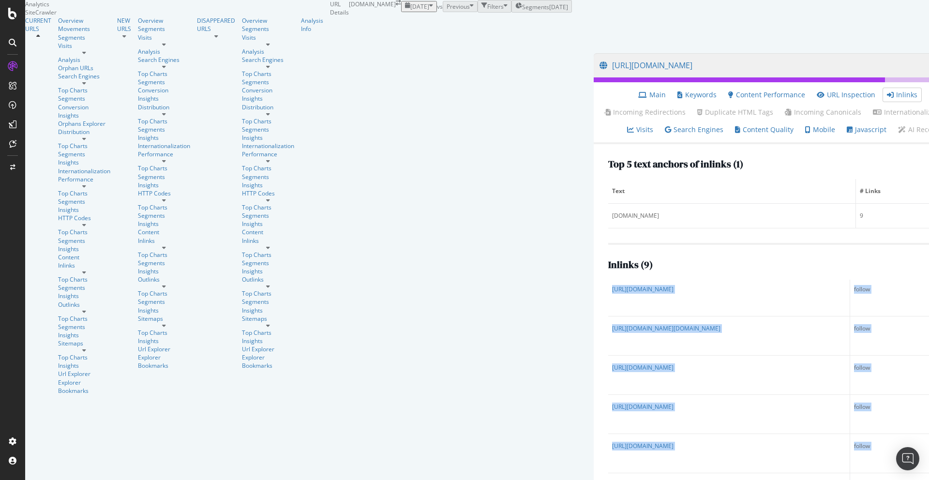
drag, startPoint x: 140, startPoint y: 209, endPoint x: 307, endPoint y: 442, distance: 285.7
click at [594, 402] on div "Top 5 text anchors of inlinks ( 1 ) Text # Links [DOMAIN_NAME] 9 Inlinks ( 9 ) …" at bounding box center [802, 340] width 416 height 392
copy table "URL Link Type [URL][DOMAIN_NAME] follow [URL][DOMAIN_NAME][DOMAIN_NAME] follow …"
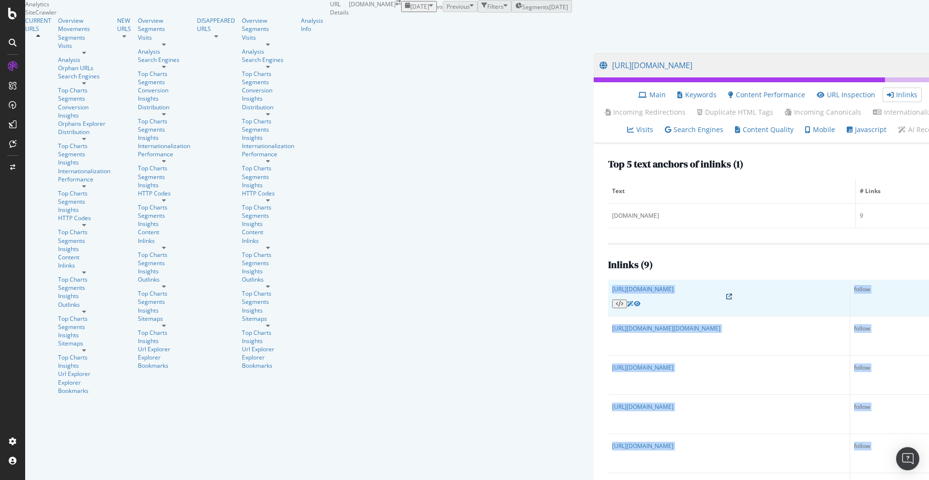
click at [711, 294] on icon at bounding box center [729, 297] width 6 height 6
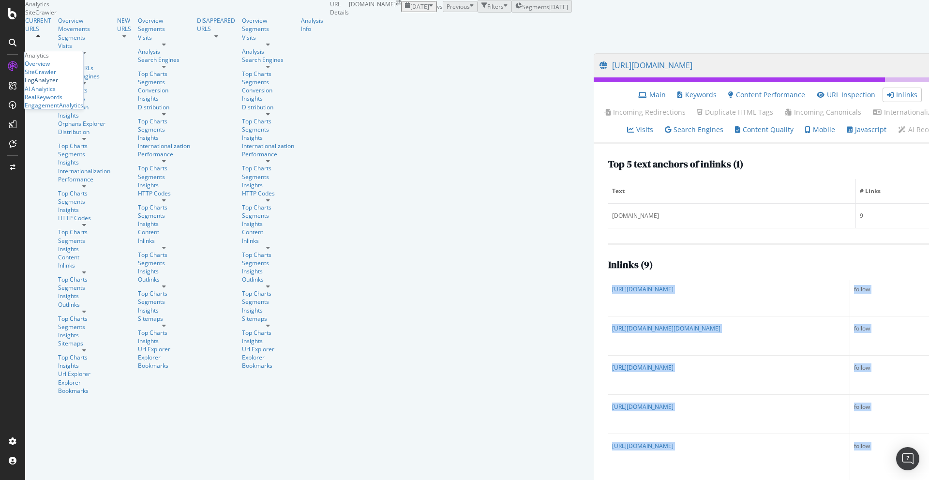
click at [52, 84] on div "LogAnalyzer" at bounding box center [41, 80] width 33 height 8
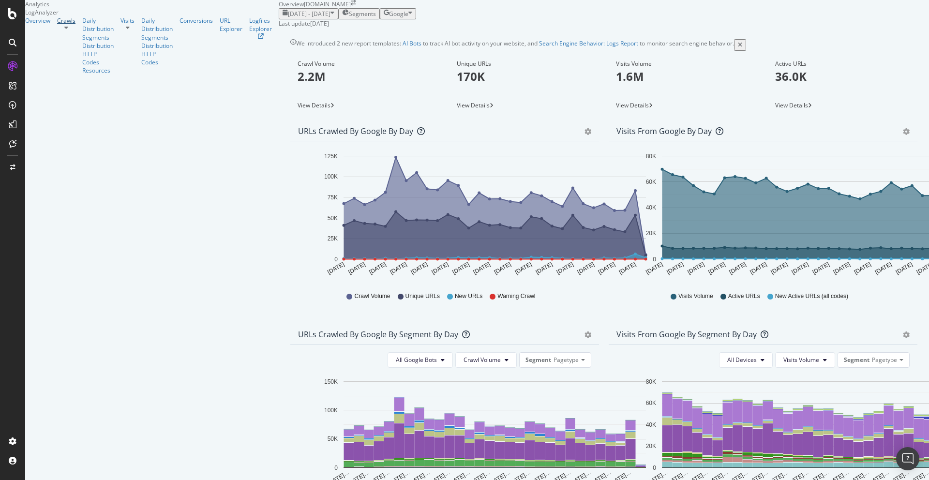
click at [57, 25] on div "Crawls" at bounding box center [66, 20] width 18 height 8
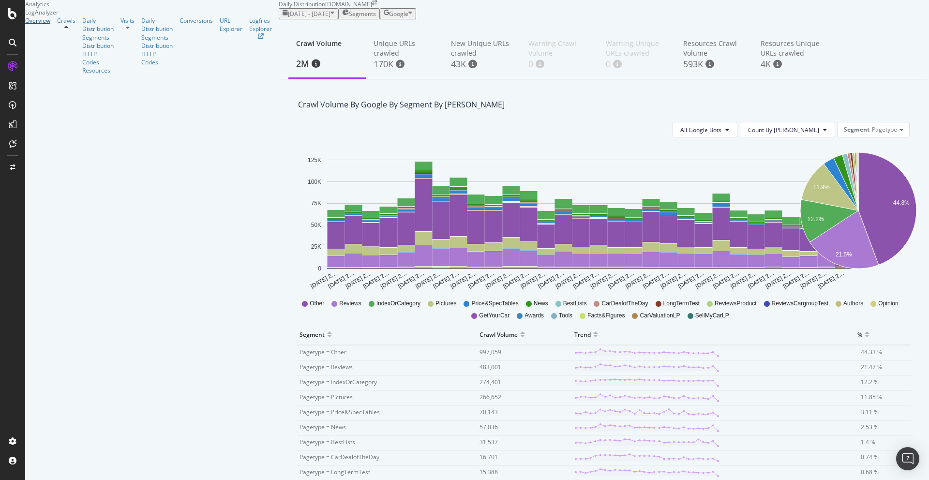
click at [44, 25] on div "Overview" at bounding box center [37, 20] width 25 height 8
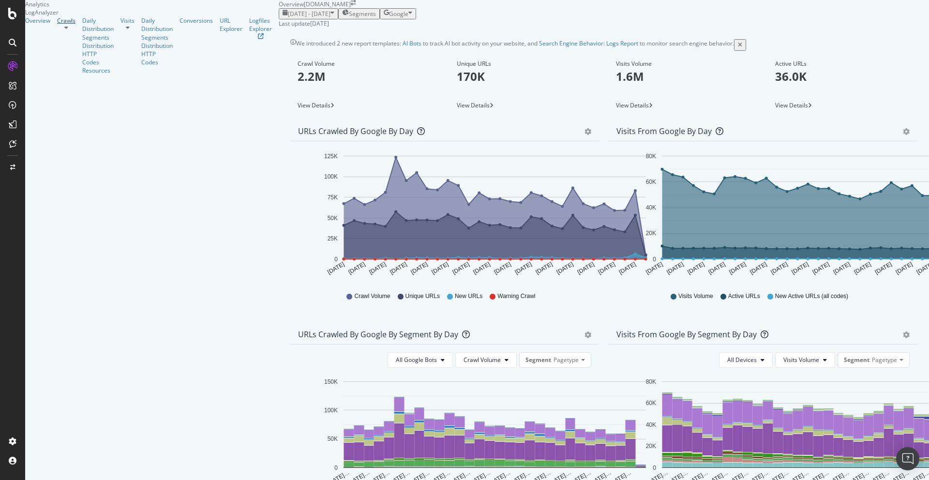
click at [57, 25] on div "Crawls" at bounding box center [66, 20] width 18 height 8
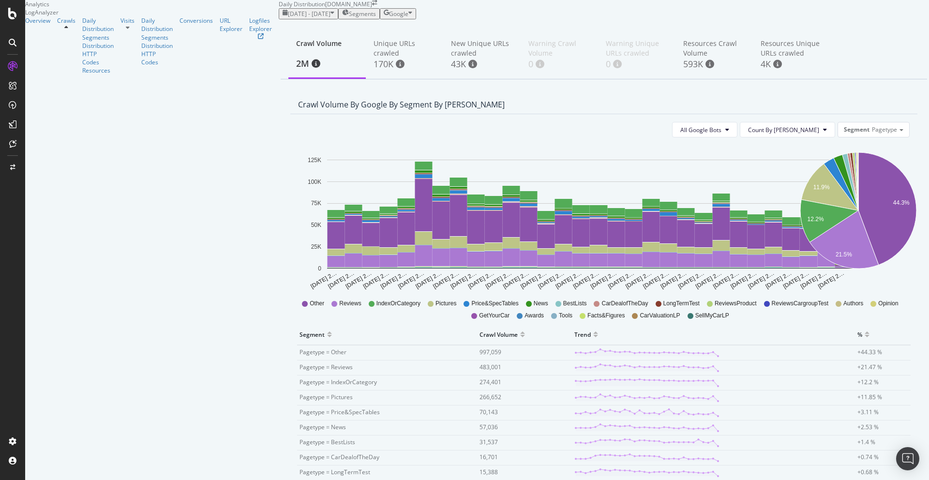
click at [8, 24] on div at bounding box center [12, 240] width 25 height 480
click at [13, 10] on icon at bounding box center [12, 14] width 9 height 12
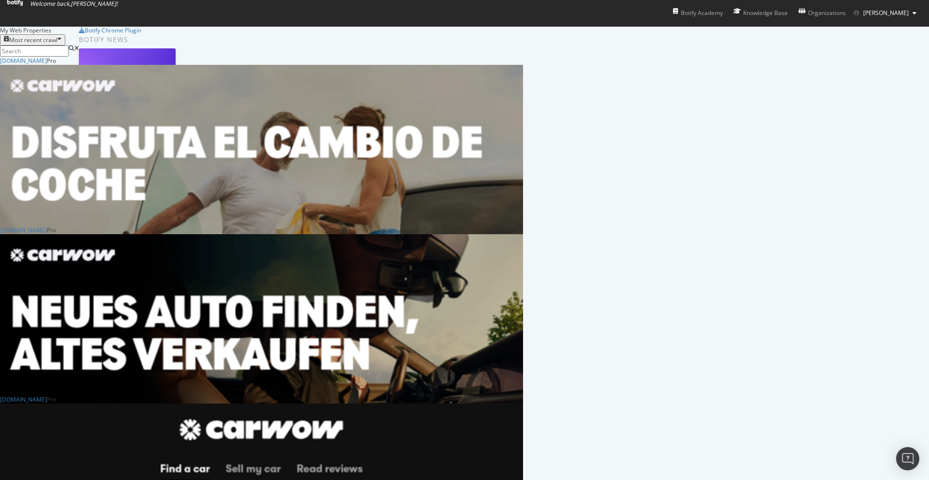
scroll to position [254, 0]
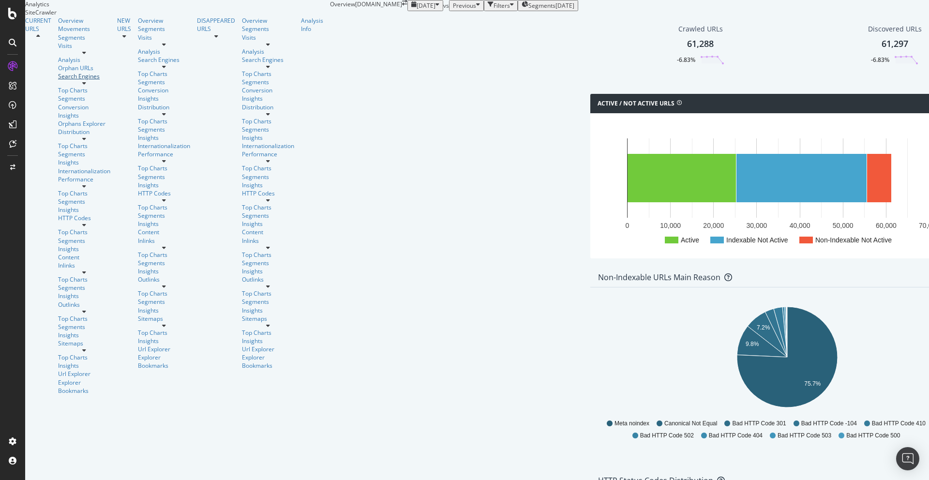
click at [58, 80] on div "Search Engines" at bounding box center [84, 76] width 52 height 8
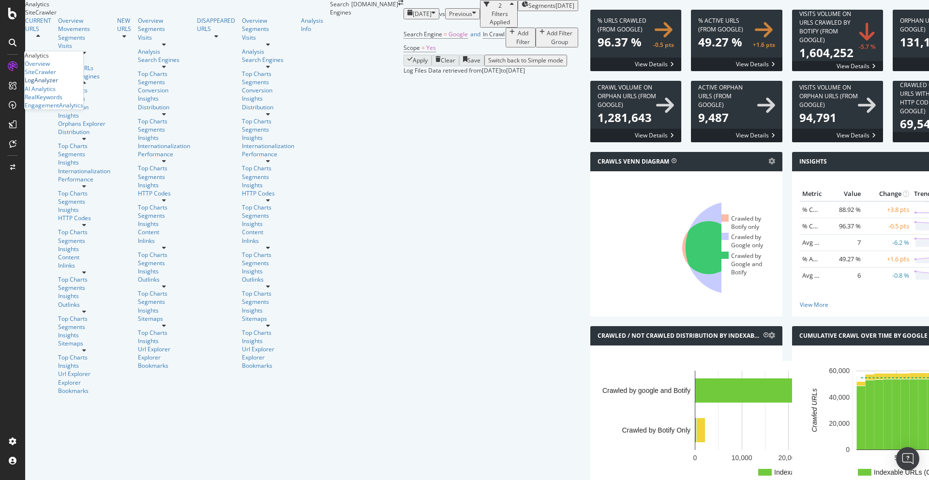
click at [50, 84] on div "LogAnalyzer" at bounding box center [41, 80] width 33 height 8
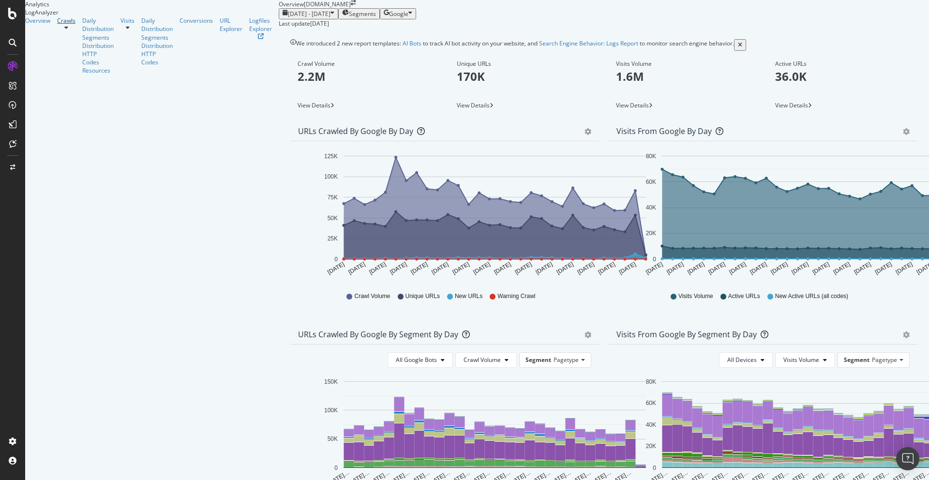
click at [57, 25] on div "Crawls" at bounding box center [66, 20] width 18 height 8
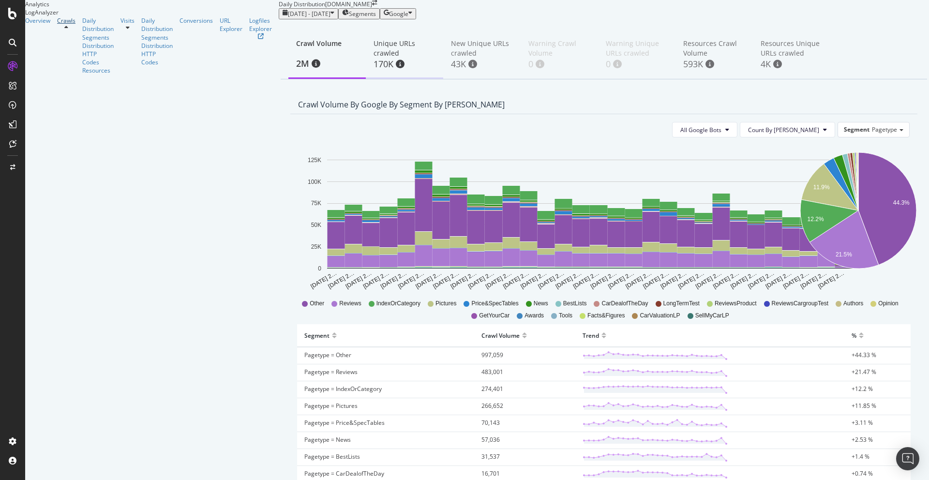
scroll to position [296, 0]
click at [82, 50] on div "Segments Distribution" at bounding box center [97, 41] width 31 height 16
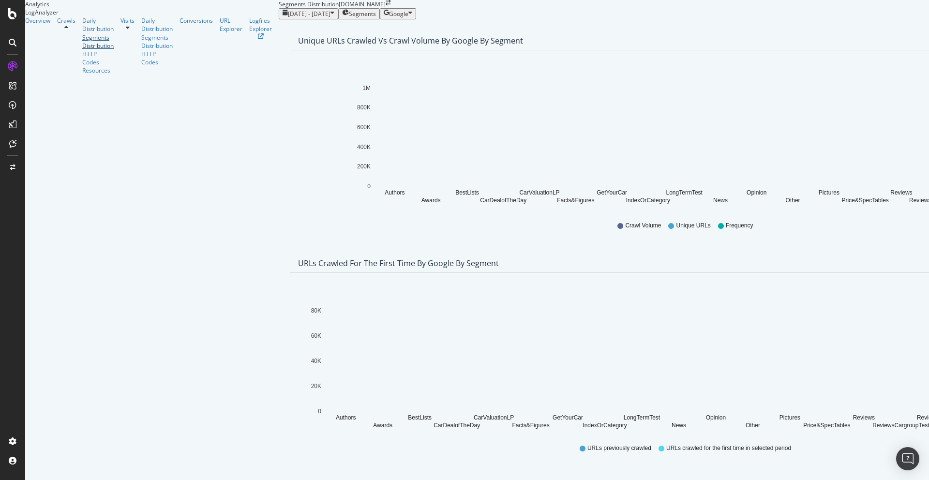
scroll to position [284, 0]
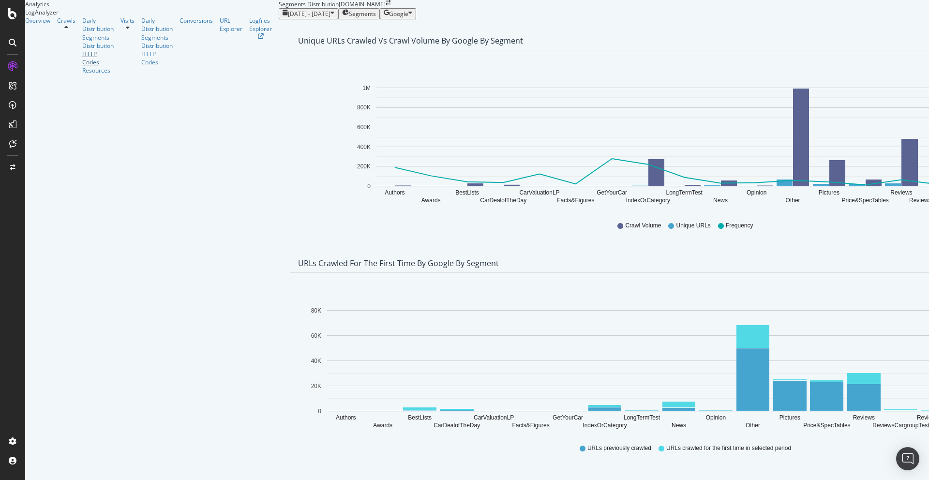
click at [82, 66] on div "HTTP Codes" at bounding box center [97, 58] width 31 height 16
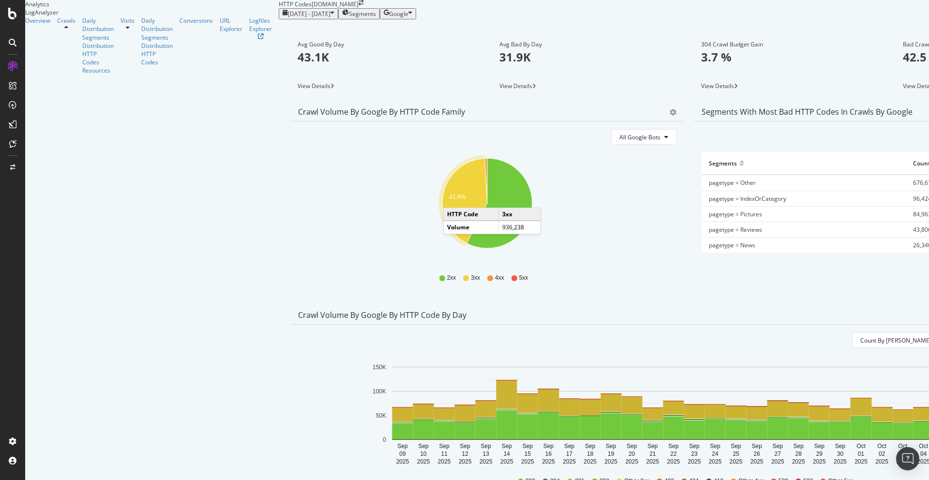
click at [449, 200] on text "41.6%" at bounding box center [457, 197] width 16 height 7
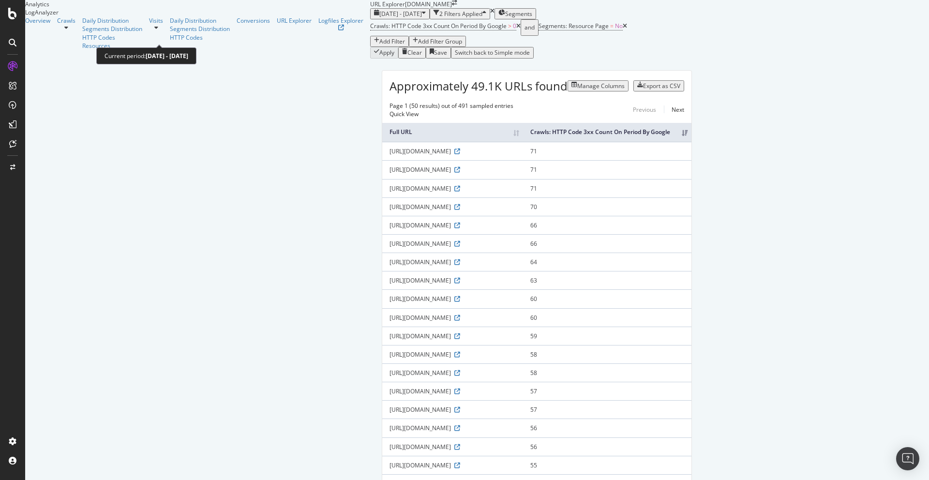
click at [379, 18] on span "2025 Sep. 9th - Oct. 8th" at bounding box center [400, 14] width 43 height 8
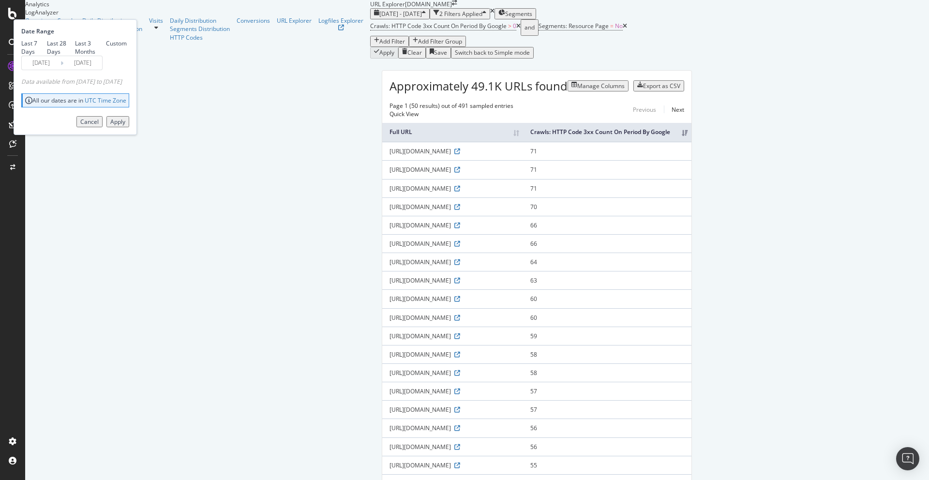
click at [106, 56] on div "Last 3 Months" at bounding box center [90, 47] width 31 height 16
type input "2025/07/09"
click at [125, 126] on div "Apply" at bounding box center [117, 122] width 15 height 8
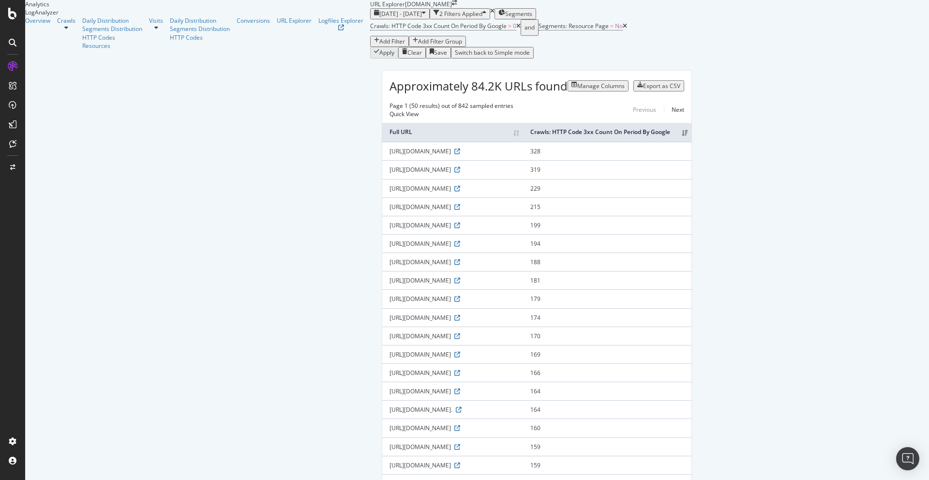
click at [691, 142] on th "Crawls: HTTP Code 3xx Count On Period By Google" at bounding box center [607, 132] width 168 height 19
click at [454, 154] on icon at bounding box center [457, 152] width 6 height 6
click at [57, 25] on div "Crawls" at bounding box center [66, 20] width 18 height 8
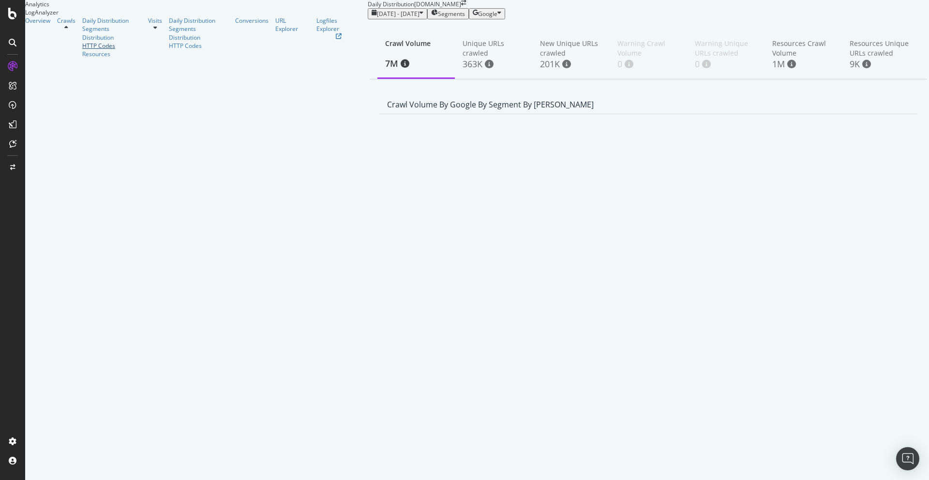
click at [82, 50] on div "HTTP Codes" at bounding box center [111, 46] width 59 height 8
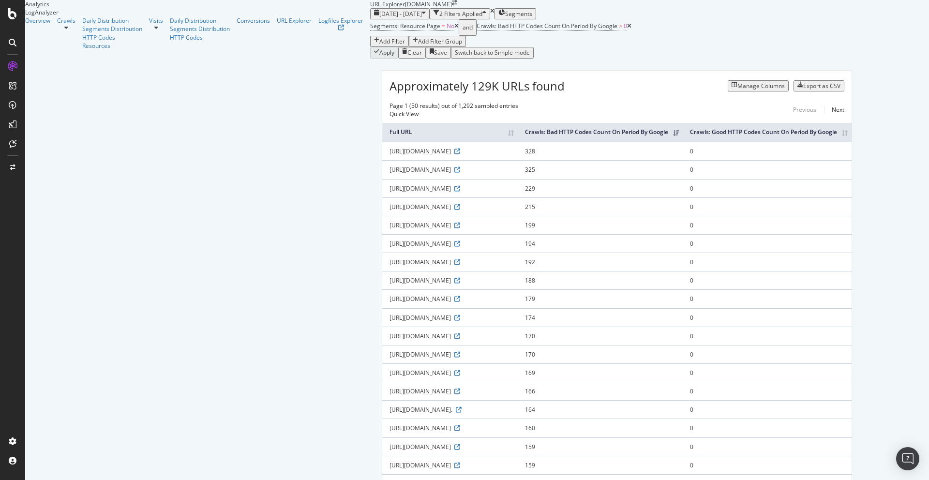
click at [627, 29] on icon at bounding box center [629, 26] width 4 height 6
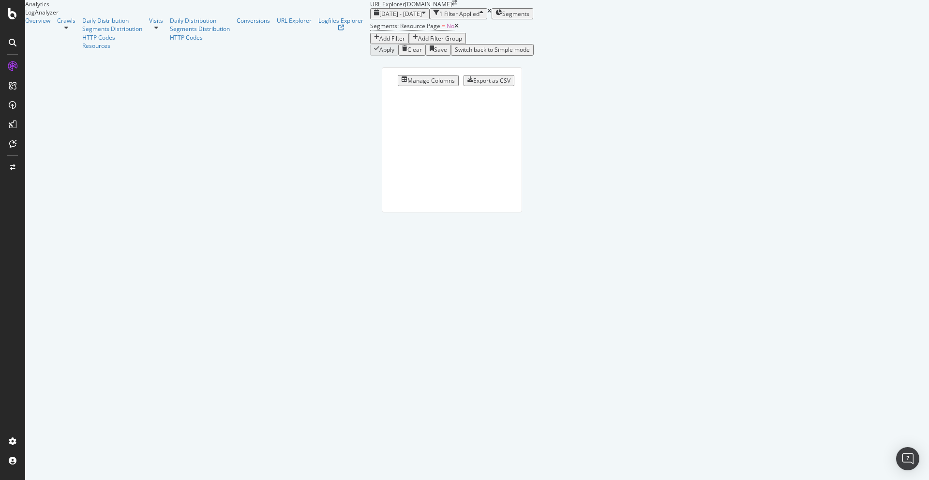
click at [454, 29] on icon at bounding box center [456, 26] width 4 height 6
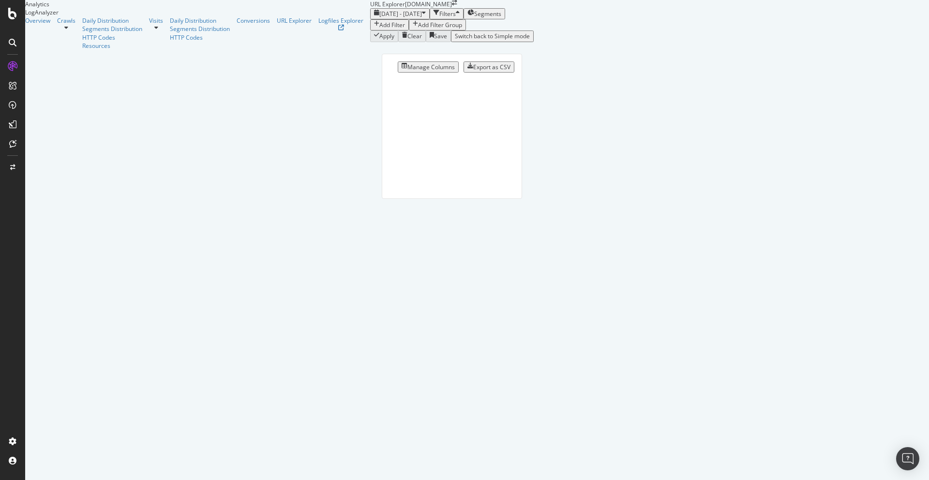
click at [379, 29] on div "Add Filter" at bounding box center [392, 25] width 26 height 8
click at [239, 81] on span "Full URL" at bounding box center [249, 77] width 21 height 8
click at [144, 75] on span "Contains" at bounding box center [132, 70] width 24 height 8
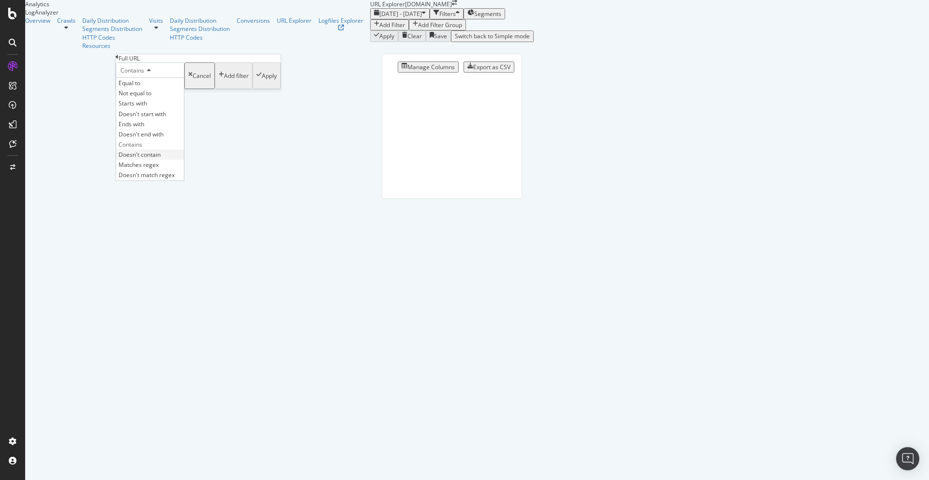
click at [157, 159] on span "Doesn't contain" at bounding box center [140, 154] width 42 height 8
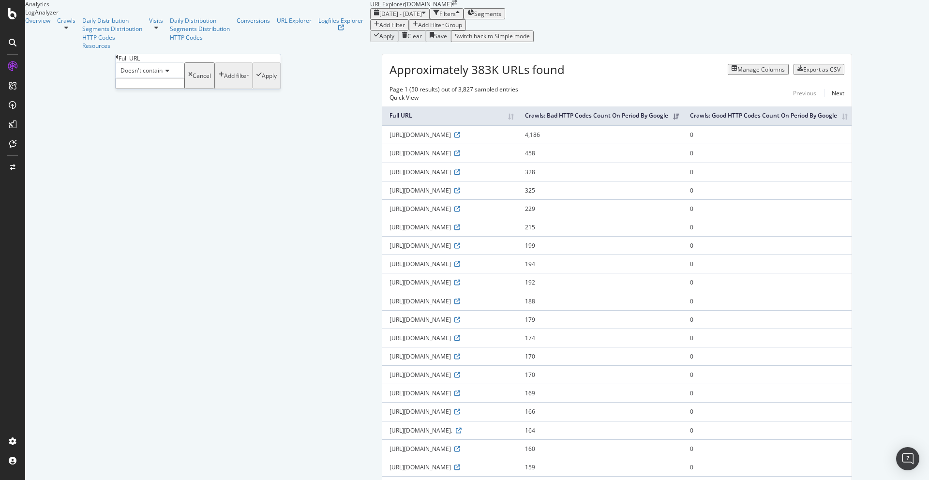
click at [154, 89] on input "text" at bounding box center [150, 83] width 69 height 11
type input "https"
click at [262, 83] on div "Apply" at bounding box center [269, 79] width 15 height 8
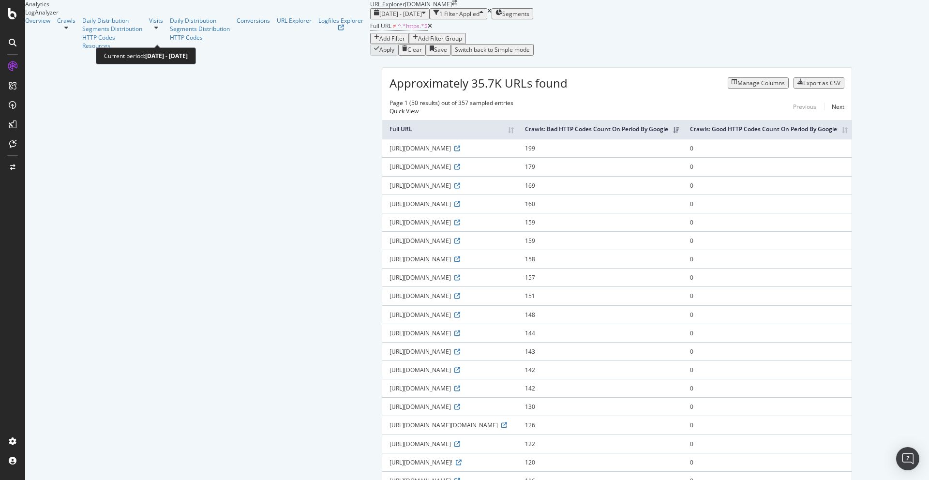
click at [379, 18] on span "2025 Jul. 9th - Oct. 8th" at bounding box center [400, 14] width 43 height 8
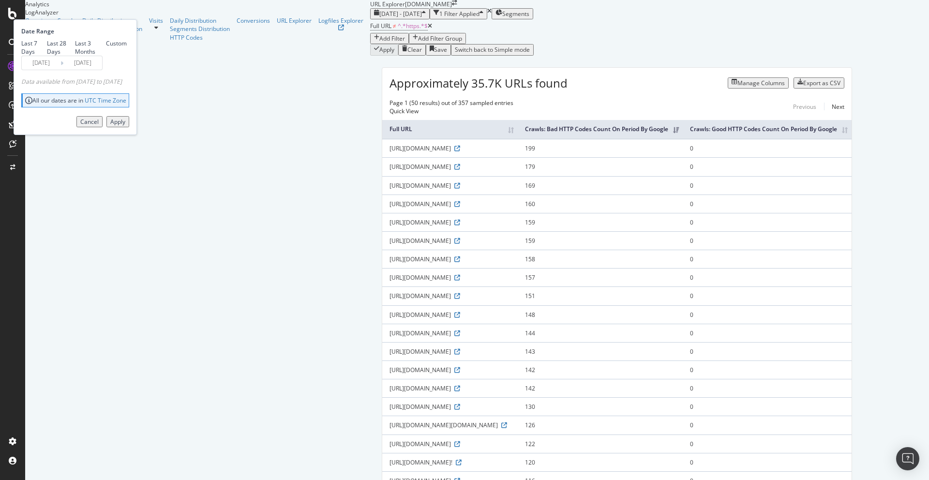
click at [125, 126] on div "Apply" at bounding box center [117, 122] width 15 height 8
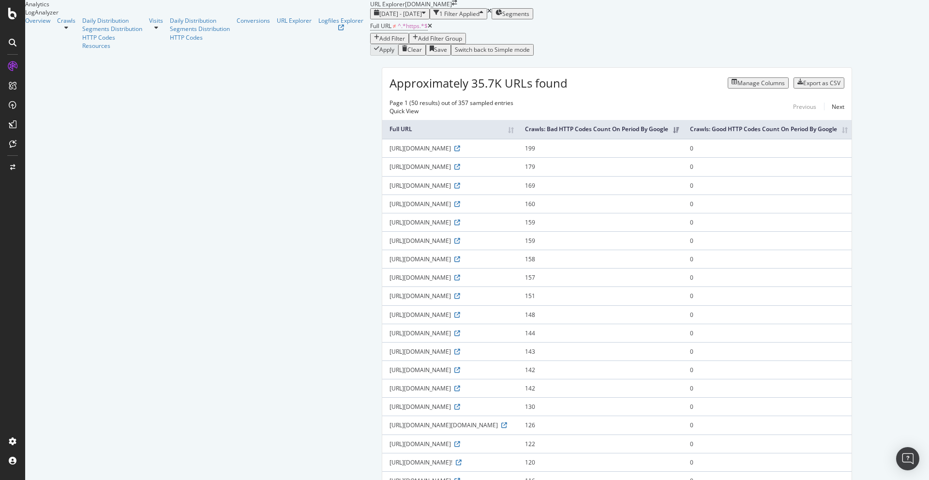
click at [711, 87] on div "Manage Columns" at bounding box center [760, 83] width 47 height 8
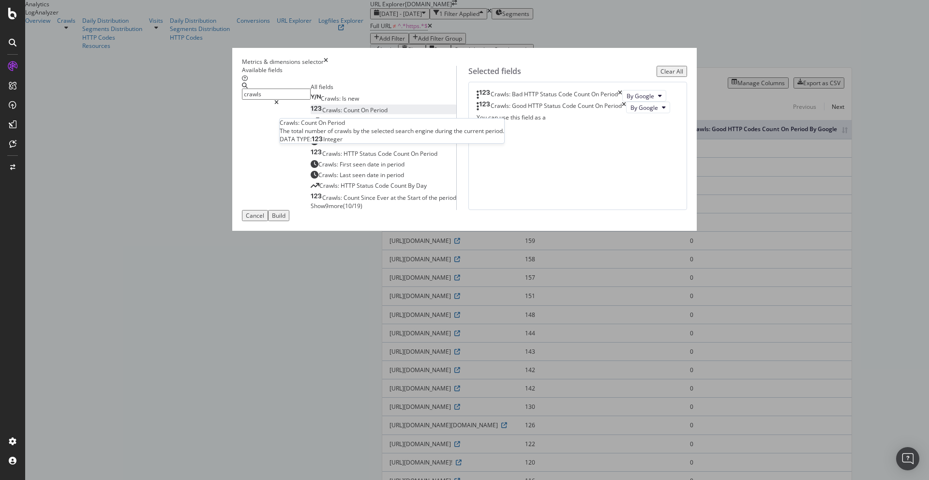
type input "crawls"
click at [370, 114] on span "Period" at bounding box center [378, 110] width 17 height 8
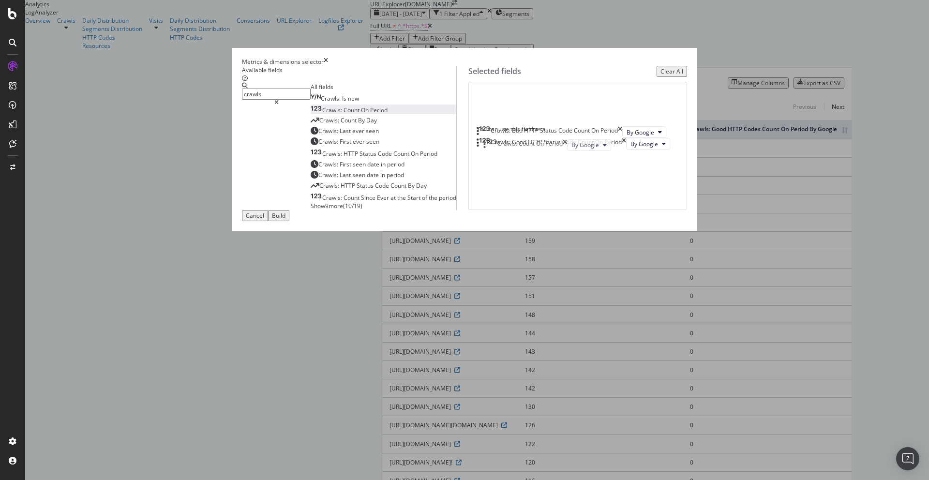
drag, startPoint x: 524, startPoint y: 209, endPoint x: 523, endPoint y: 143, distance: 66.3
click at [523, 143] on body "Analytics LogAnalyzer Overview Crawls Daily Distribution Segments Distribution …" at bounding box center [464, 240] width 929 height 480
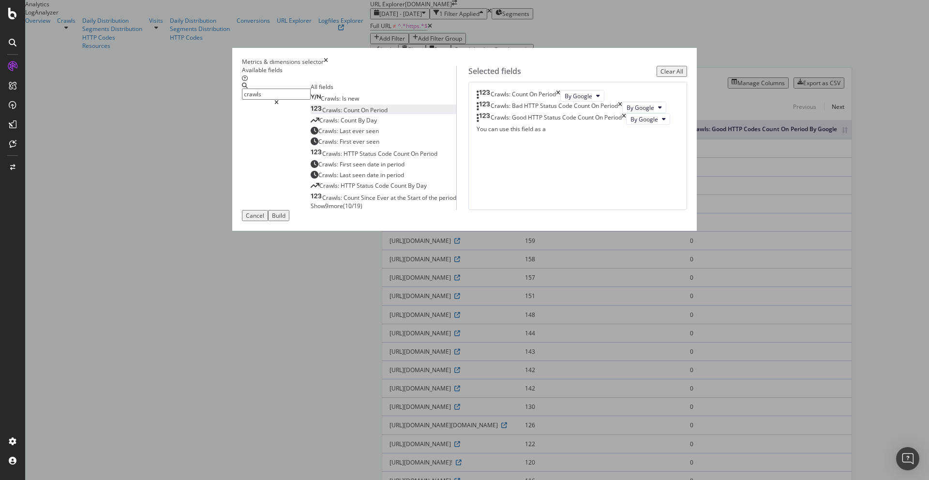
click at [285, 220] on div "Build" at bounding box center [279, 215] width 14 height 8
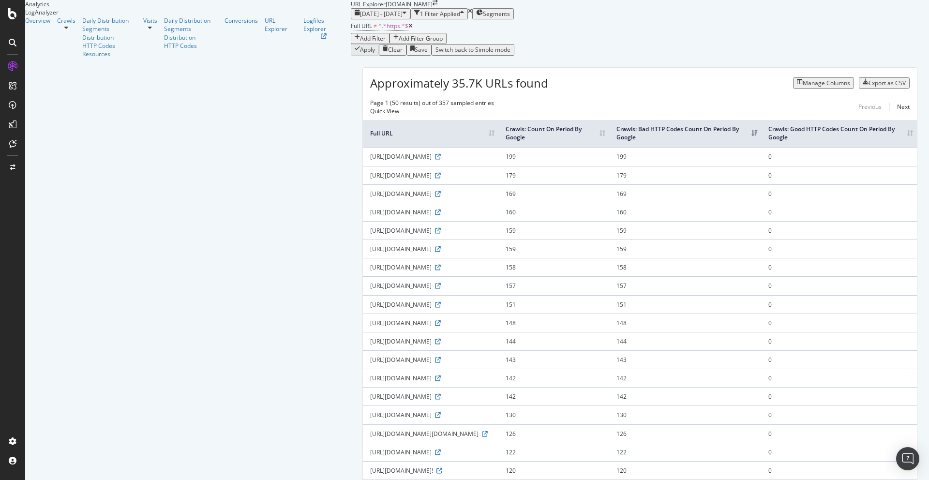
click at [609, 147] on th "Crawls: Count On Period By Google" at bounding box center [553, 133] width 111 height 27
click at [591, 147] on th "Crawls: Count On Period By Google" at bounding box center [553, 133] width 111 height 27
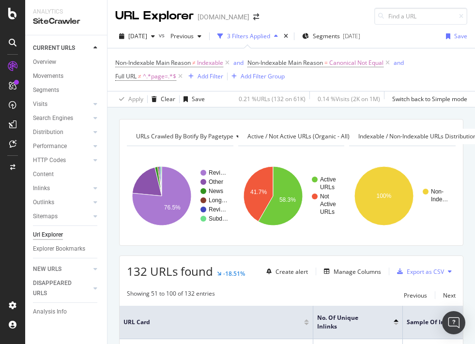
scroll to position [0, 192]
